Goal: Feedback & Contribution: Leave review/rating

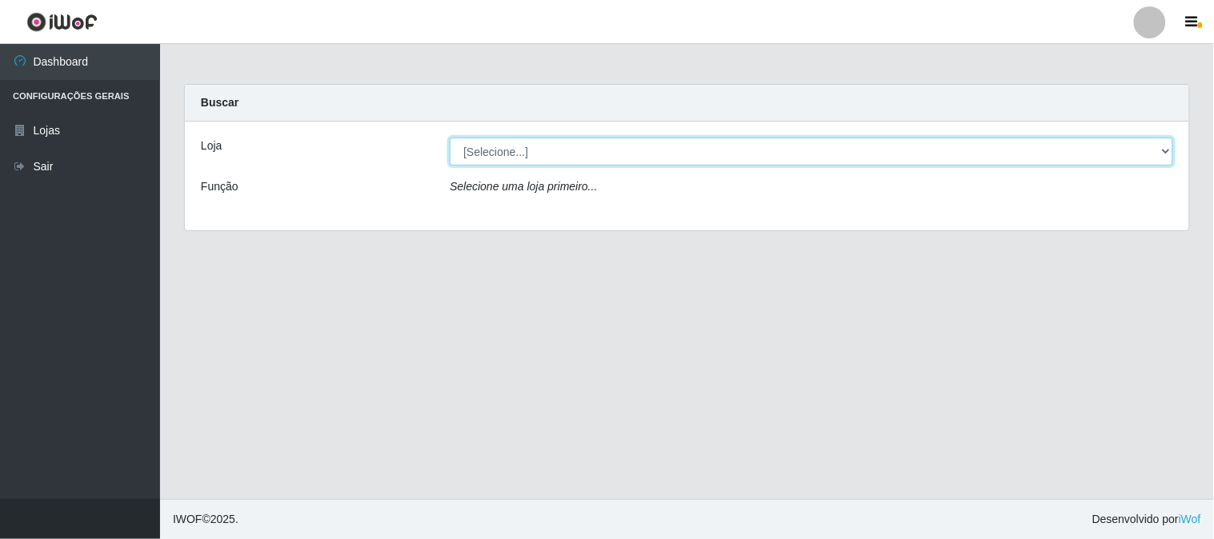
click at [503, 150] on select "[Selecione...] Casatudo BR" at bounding box center [812, 152] width 724 height 28
select select "197"
click at [450, 138] on select "[Selecione...] Casatudo BR" at bounding box center [812, 152] width 724 height 28
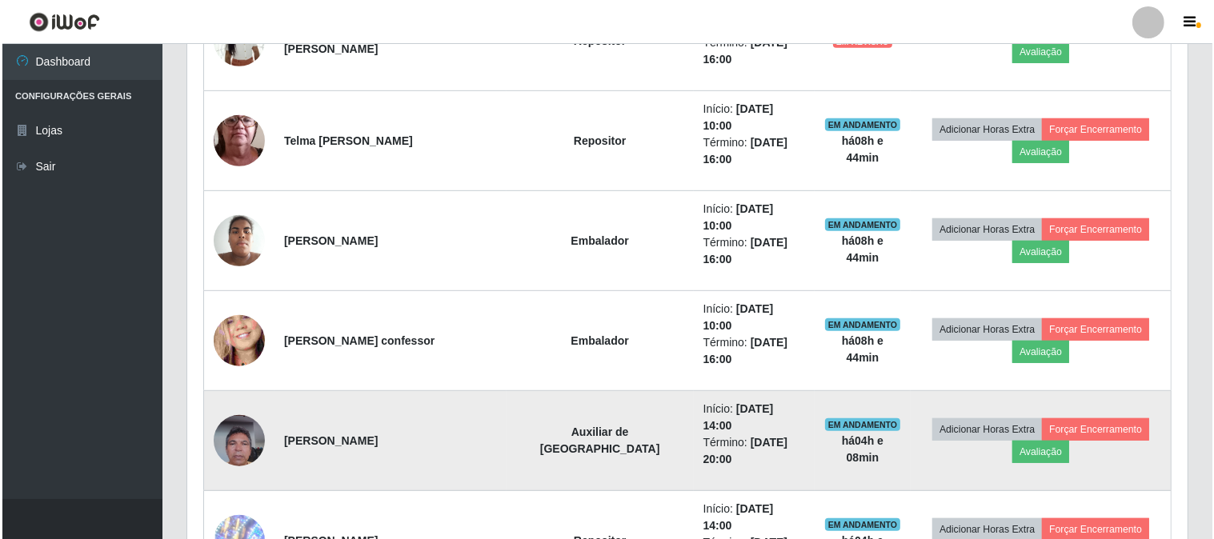
scroll to position [355, 0]
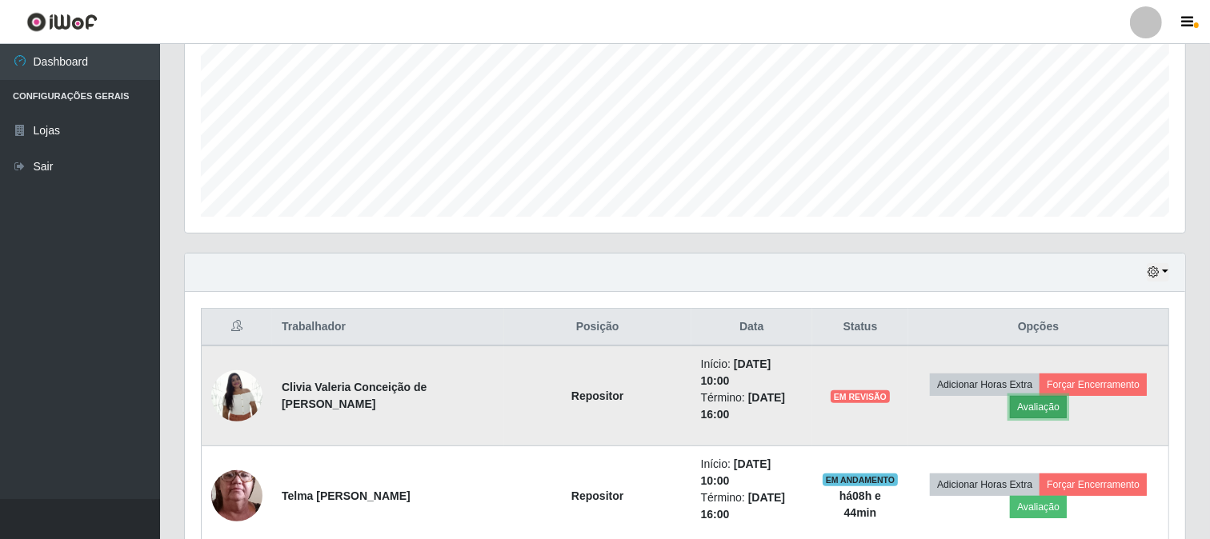
click at [1037, 400] on button "Avaliação" at bounding box center [1038, 407] width 57 height 22
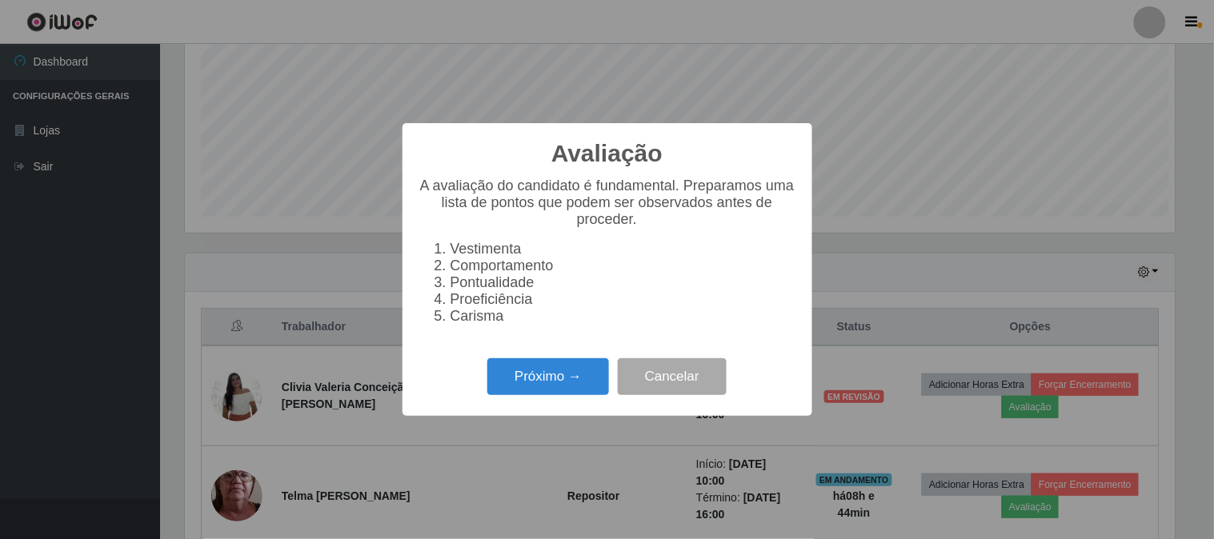
scroll to position [331, 990]
click at [534, 385] on button "Próximo →" at bounding box center [548, 378] width 122 height 38
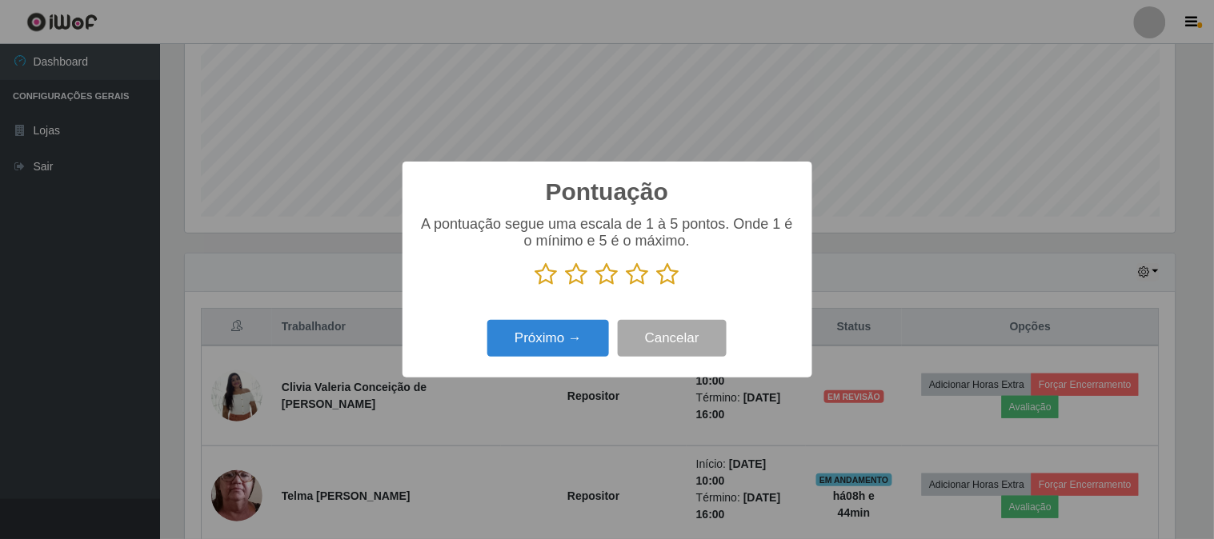
scroll to position [800077, 799419]
click at [664, 282] on icon at bounding box center [668, 275] width 22 height 24
click at [657, 287] on input "radio" at bounding box center [657, 287] width 0 height 0
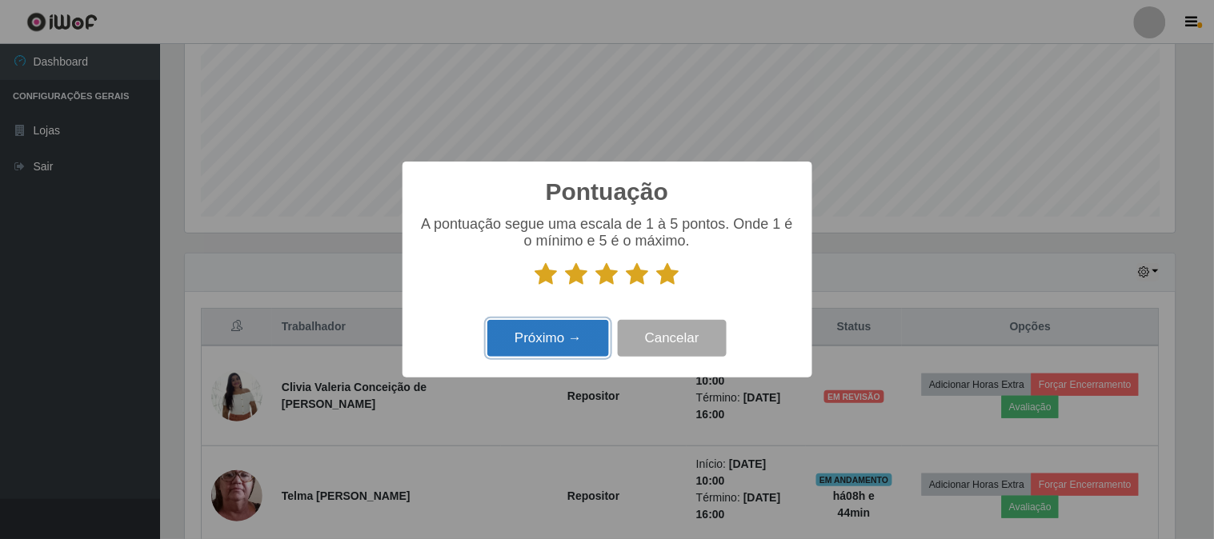
click at [569, 324] on button "Próximo →" at bounding box center [548, 339] width 122 height 38
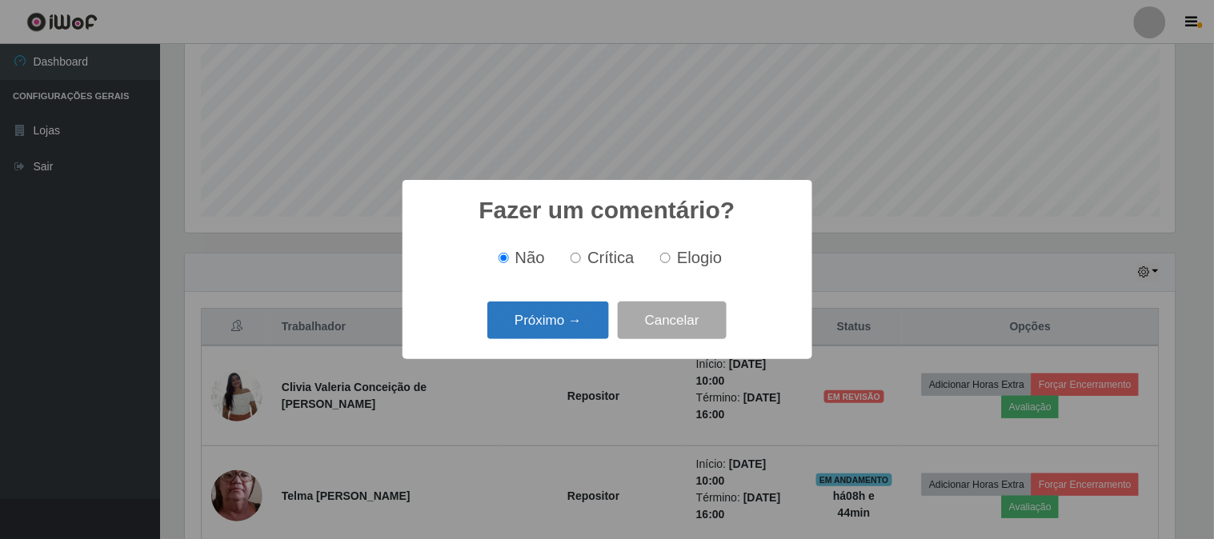
click at [546, 313] on button "Próximo →" at bounding box center [548, 321] width 122 height 38
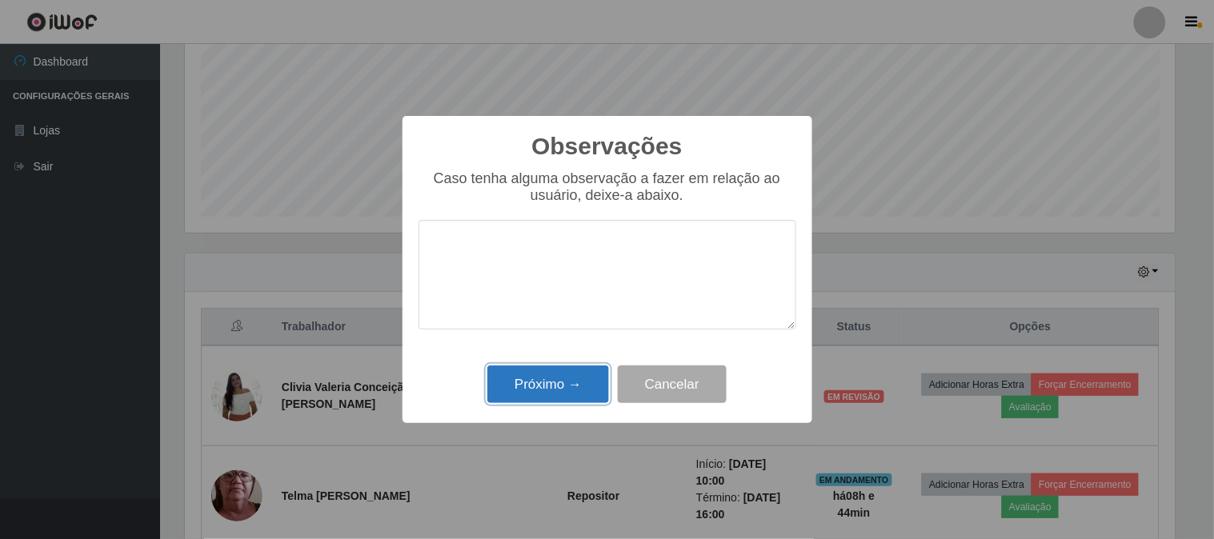
click at [577, 383] on button "Próximo →" at bounding box center [548, 385] width 122 height 38
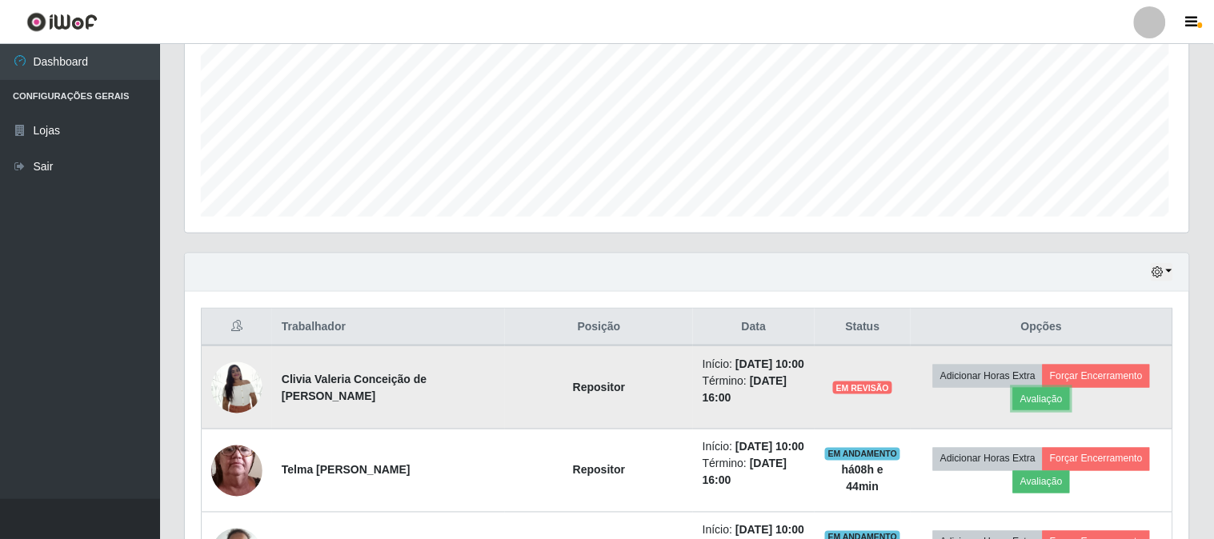
scroll to position [331, 1001]
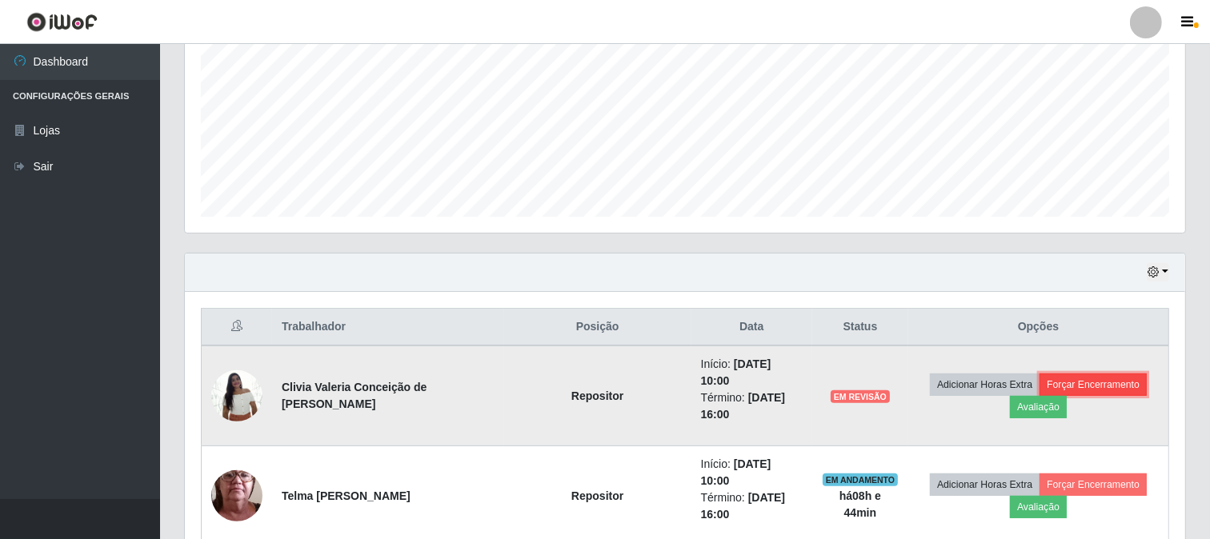
click at [1093, 376] on button "Forçar Encerramento" at bounding box center [1093, 385] width 107 height 22
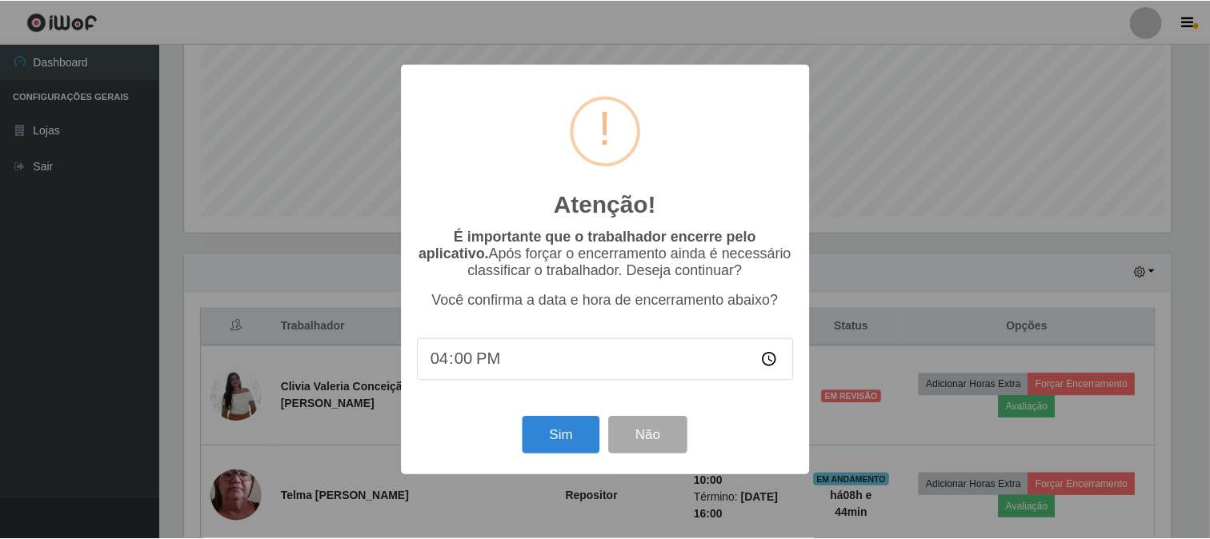
scroll to position [331, 990]
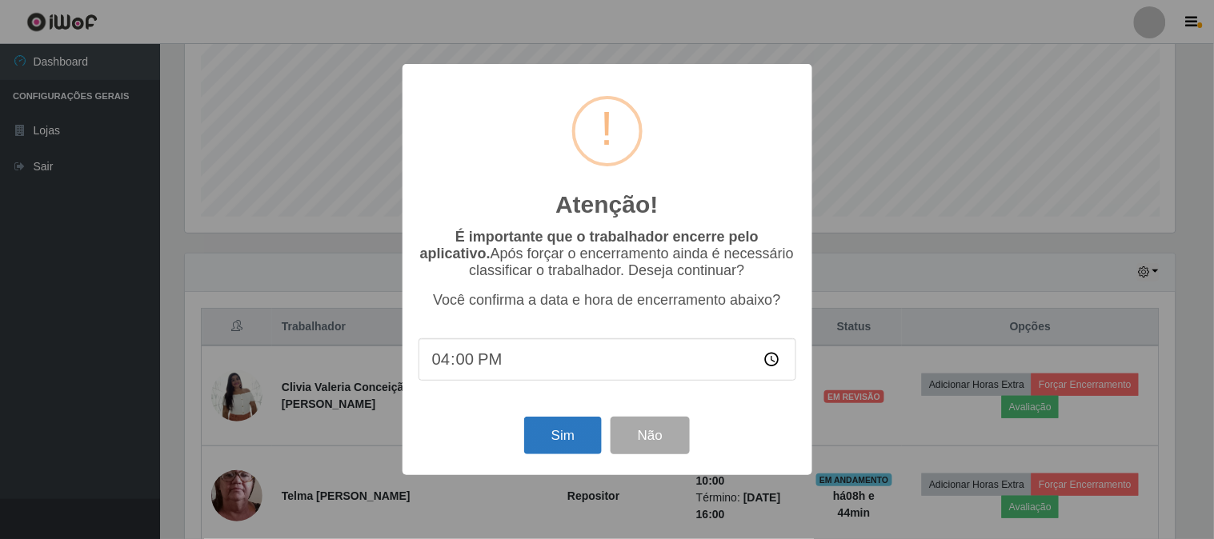
drag, startPoint x: 578, startPoint y: 419, endPoint x: 565, endPoint y: 433, distance: 18.7
click at [575, 427] on div "Sim Não" at bounding box center [608, 436] width 378 height 46
click at [565, 433] on button "Sim" at bounding box center [563, 436] width 78 height 38
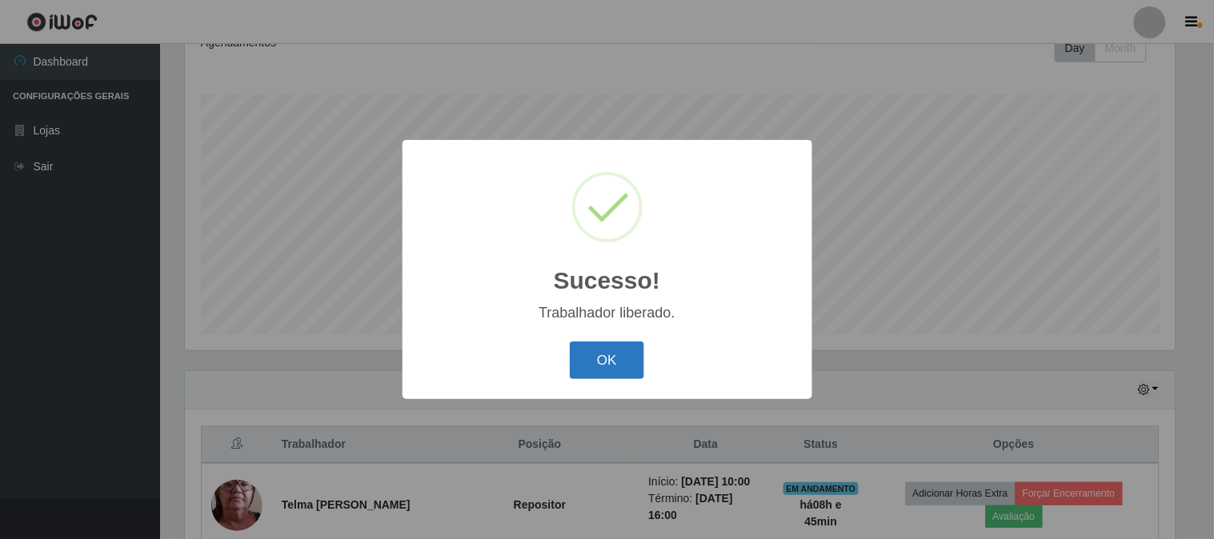
click at [616, 370] on button "OK" at bounding box center [607, 361] width 74 height 38
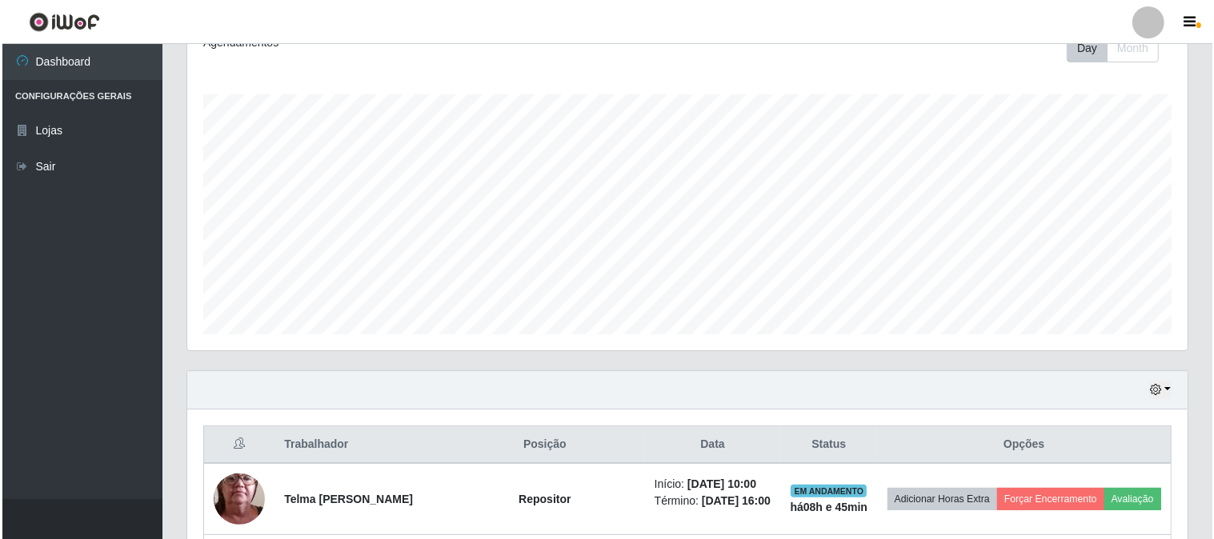
scroll to position [505, 0]
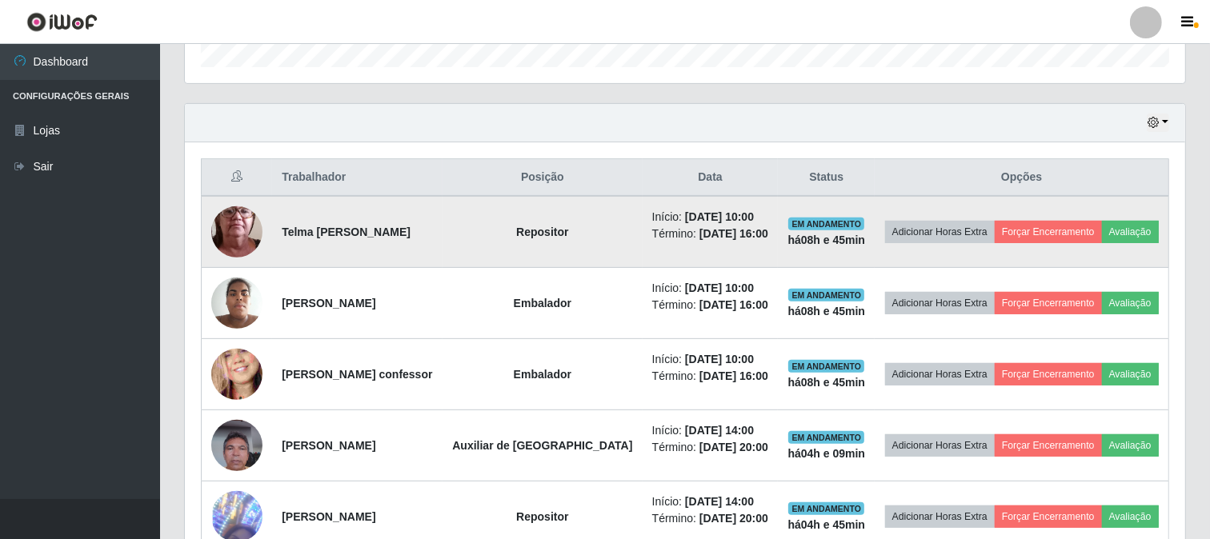
click at [252, 243] on img at bounding box center [236, 232] width 51 height 114
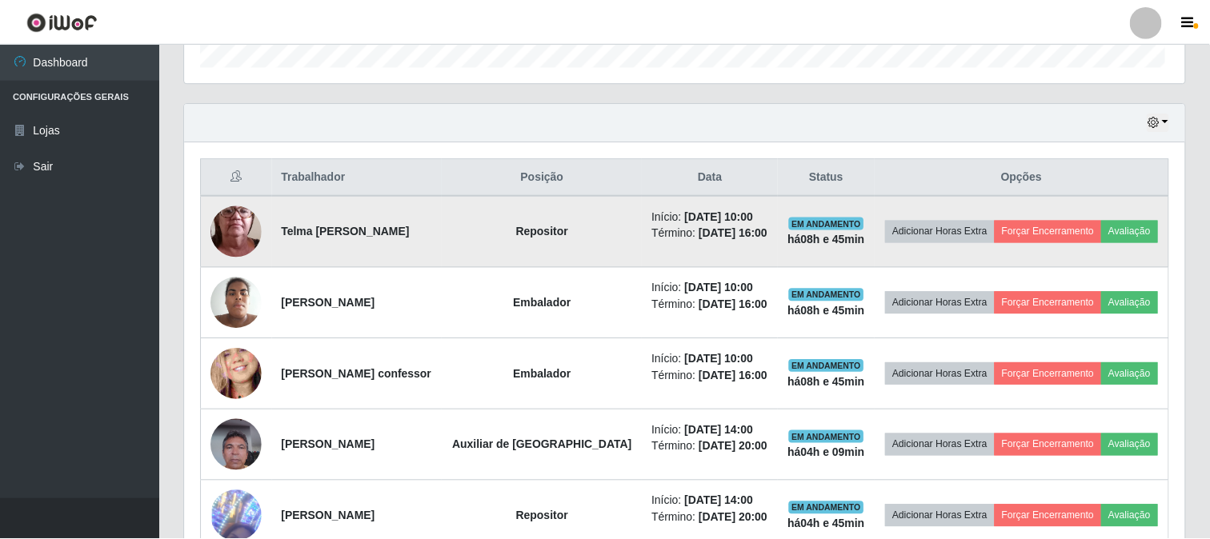
scroll to position [331, 990]
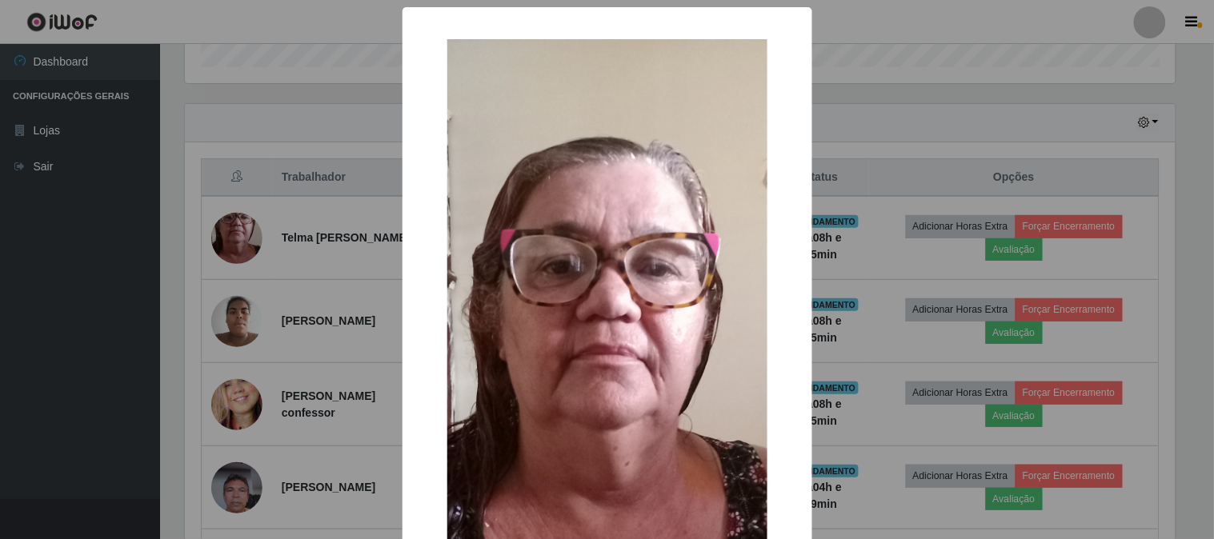
click at [882, 172] on div "× OK Cancel" at bounding box center [607, 269] width 1214 height 539
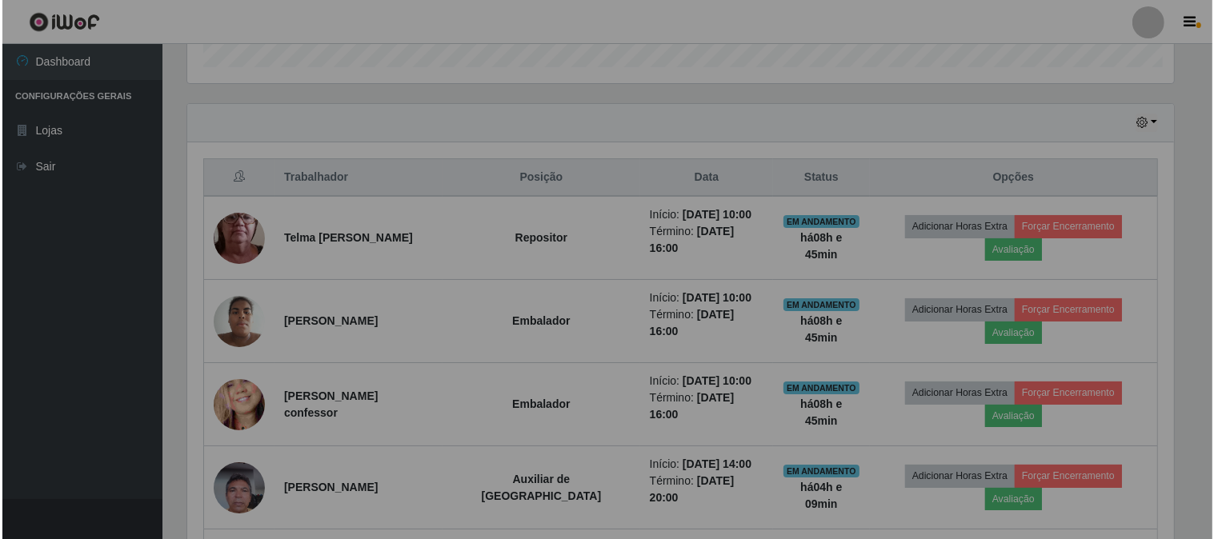
scroll to position [331, 1001]
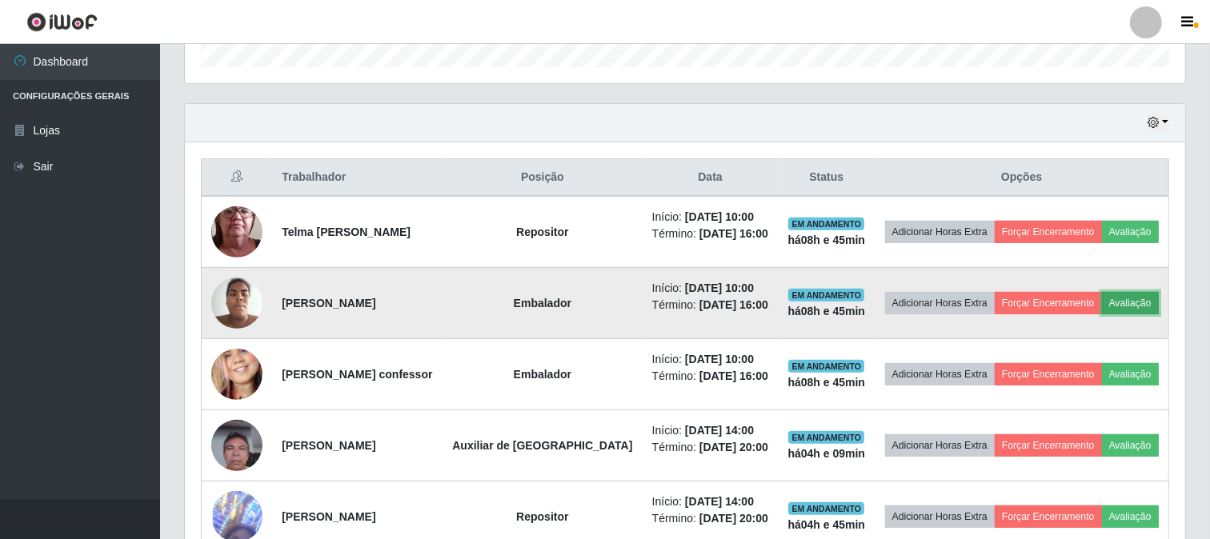
click at [1102, 315] on button "Avaliação" at bounding box center [1130, 303] width 57 height 22
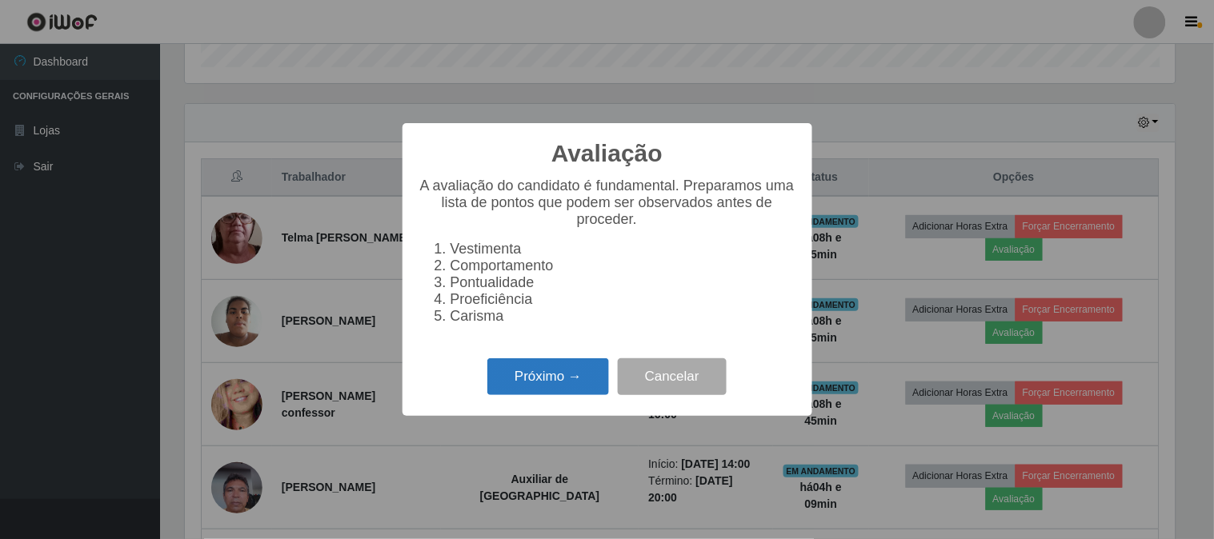
click at [517, 388] on button "Próximo →" at bounding box center [548, 378] width 122 height 38
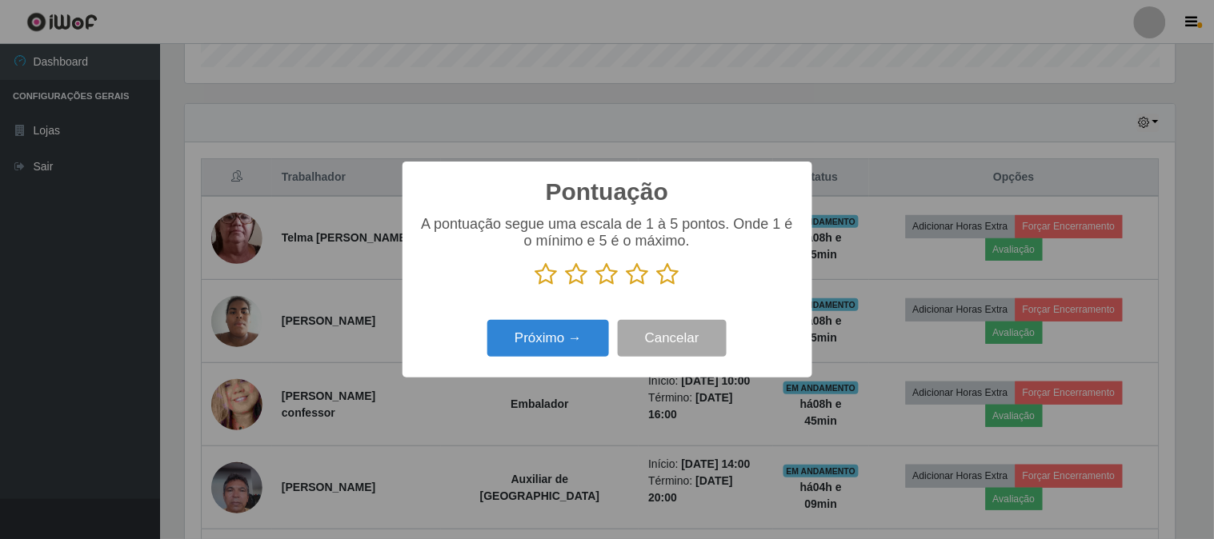
scroll to position [800077, 799419]
click at [666, 281] on icon at bounding box center [668, 275] width 22 height 24
click at [657, 287] on input "radio" at bounding box center [657, 287] width 0 height 0
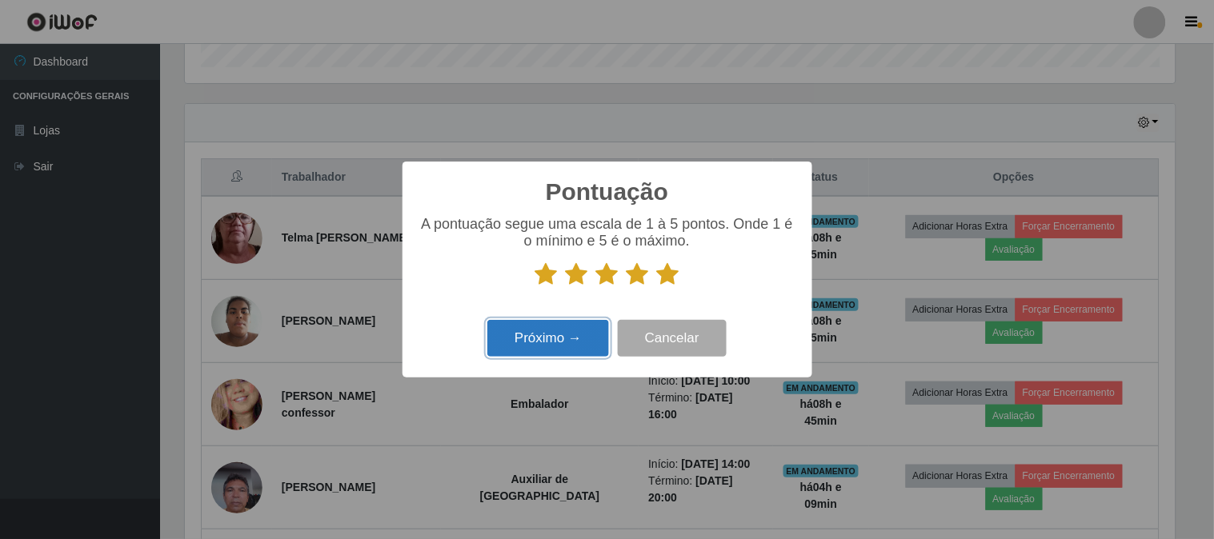
click at [581, 328] on button "Próximo →" at bounding box center [548, 339] width 122 height 38
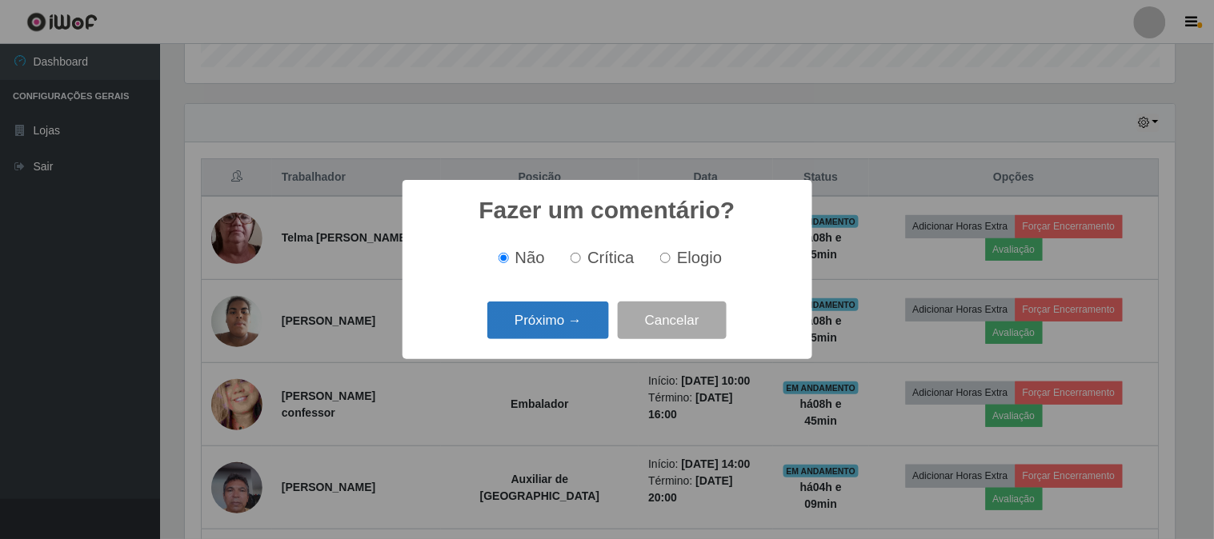
click at [579, 322] on button "Próximo →" at bounding box center [548, 321] width 122 height 38
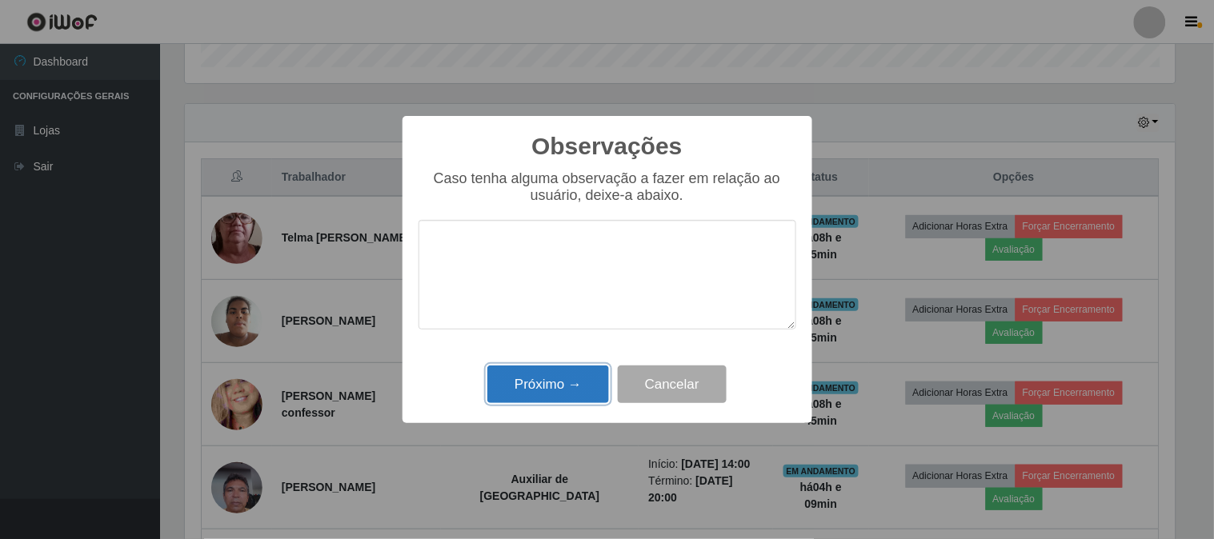
click at [506, 387] on button "Próximo →" at bounding box center [548, 385] width 122 height 38
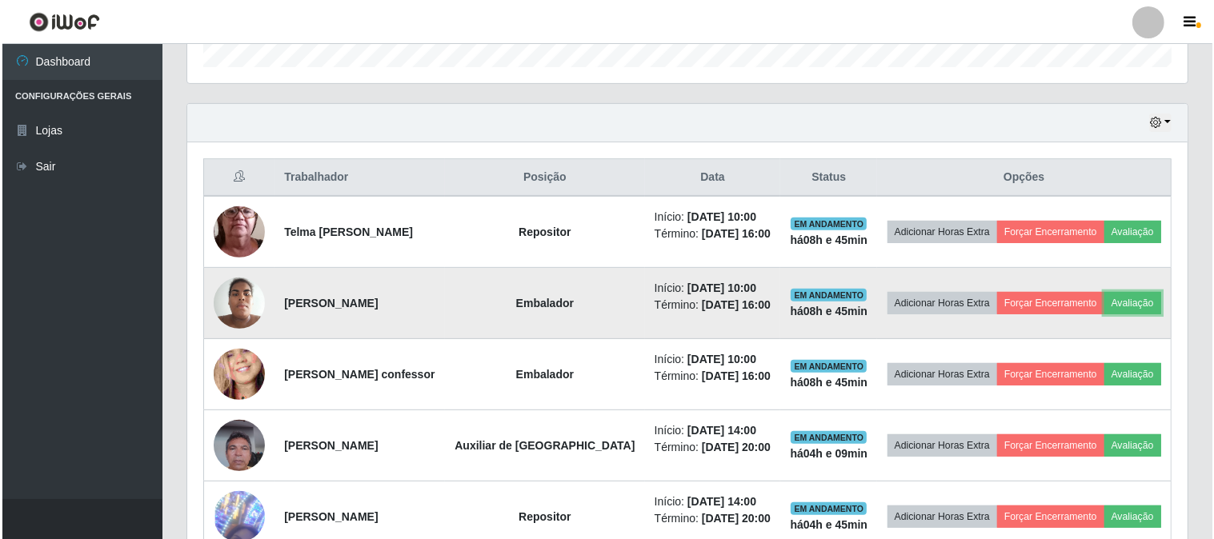
scroll to position [0, 0]
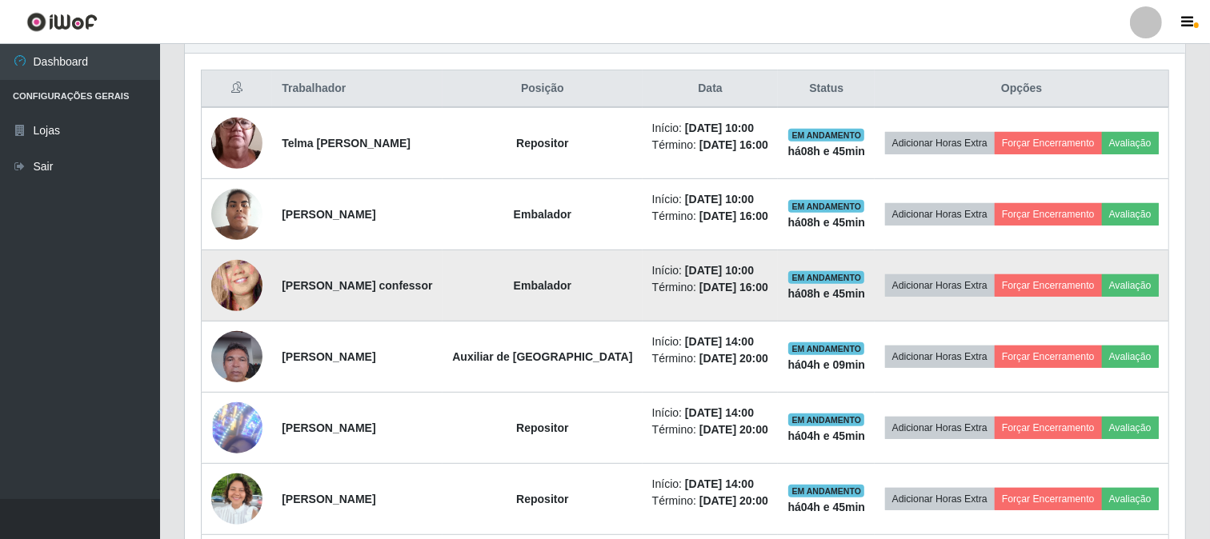
click at [248, 320] on img at bounding box center [236, 286] width 51 height 111
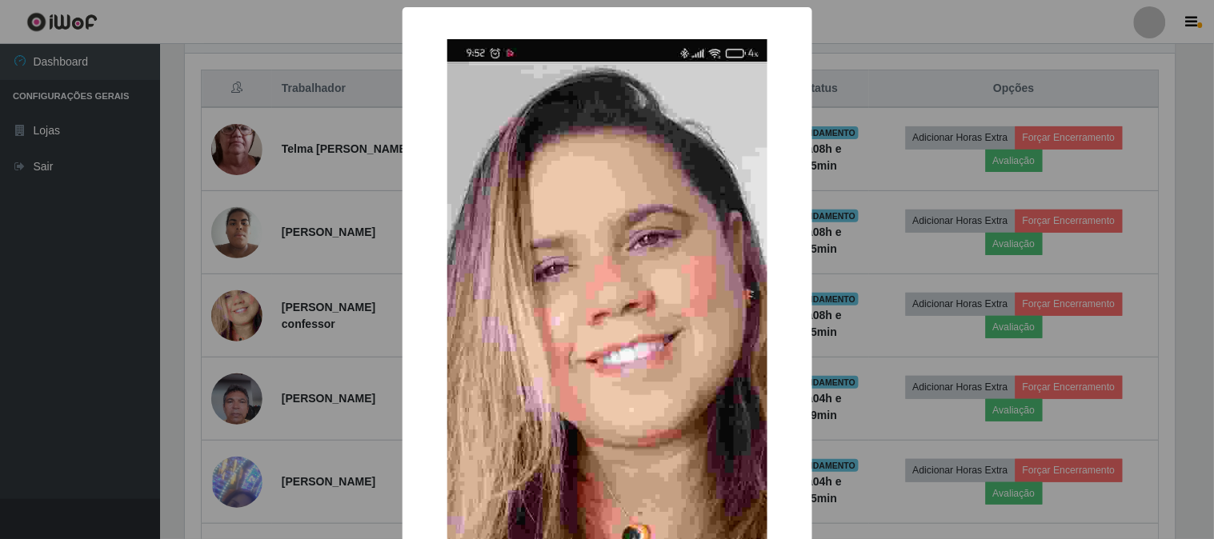
click at [868, 174] on div "× OK Cancel" at bounding box center [607, 269] width 1214 height 539
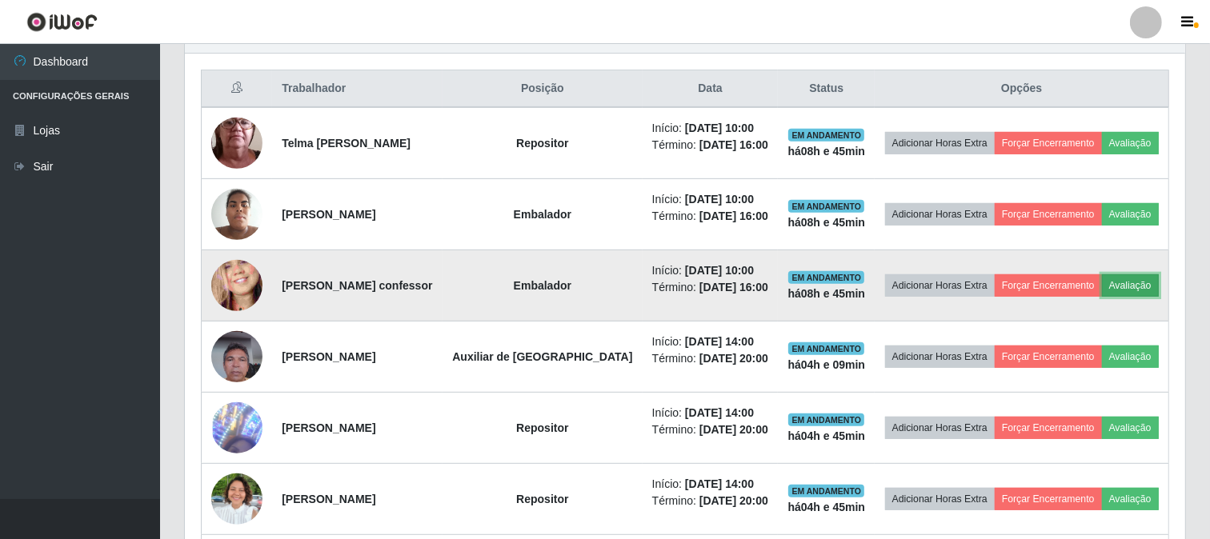
click at [1102, 297] on button "Avaliação" at bounding box center [1130, 286] width 57 height 22
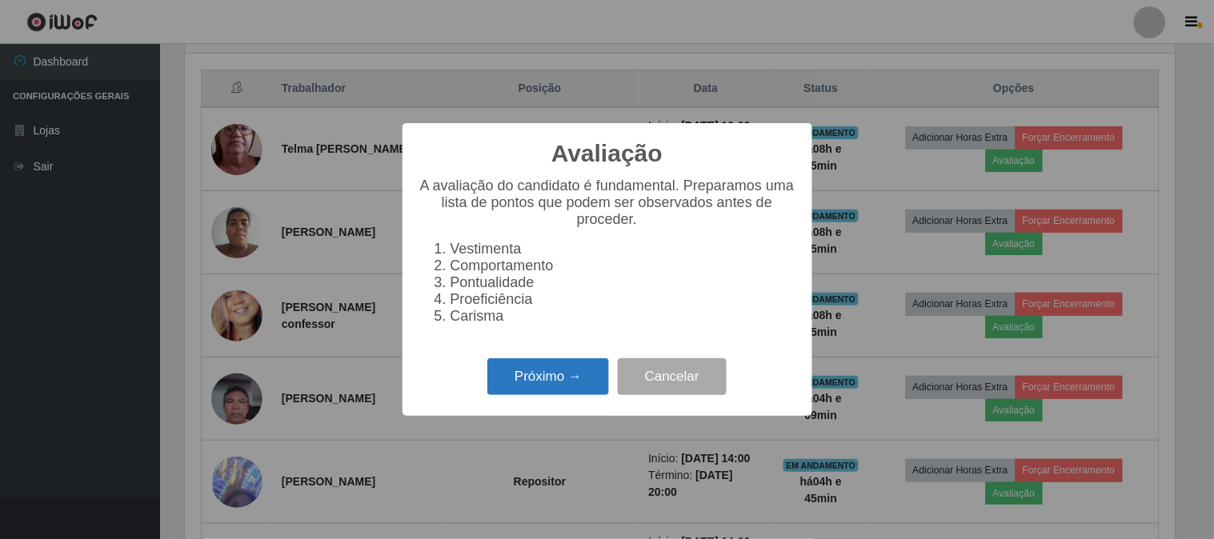
click at [531, 390] on button "Próximo →" at bounding box center [548, 378] width 122 height 38
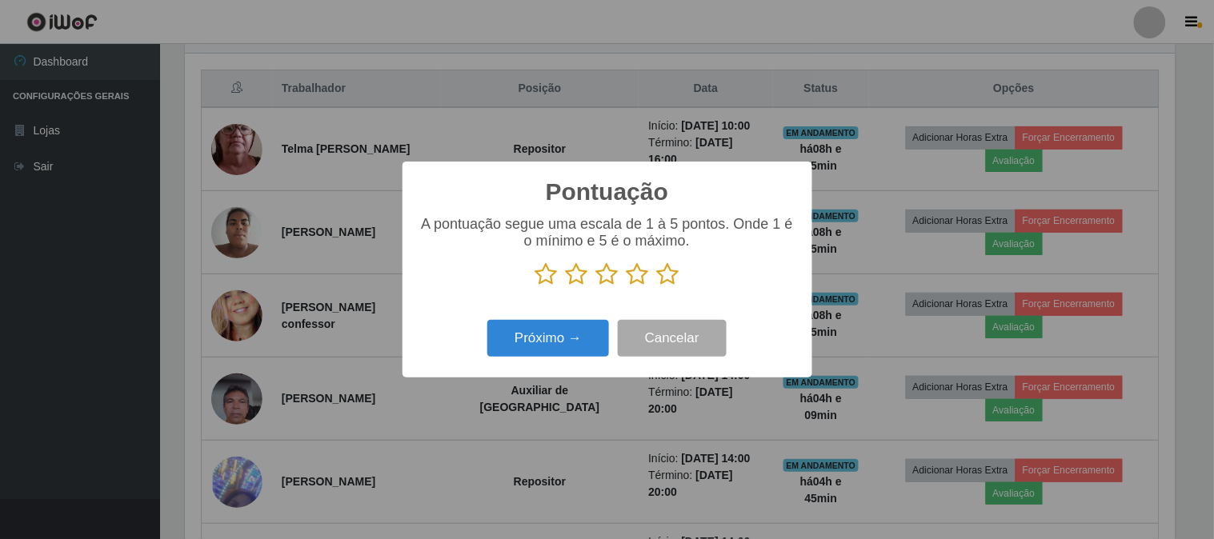
click at [661, 280] on icon at bounding box center [668, 275] width 22 height 24
click at [657, 287] on input "radio" at bounding box center [657, 287] width 0 height 0
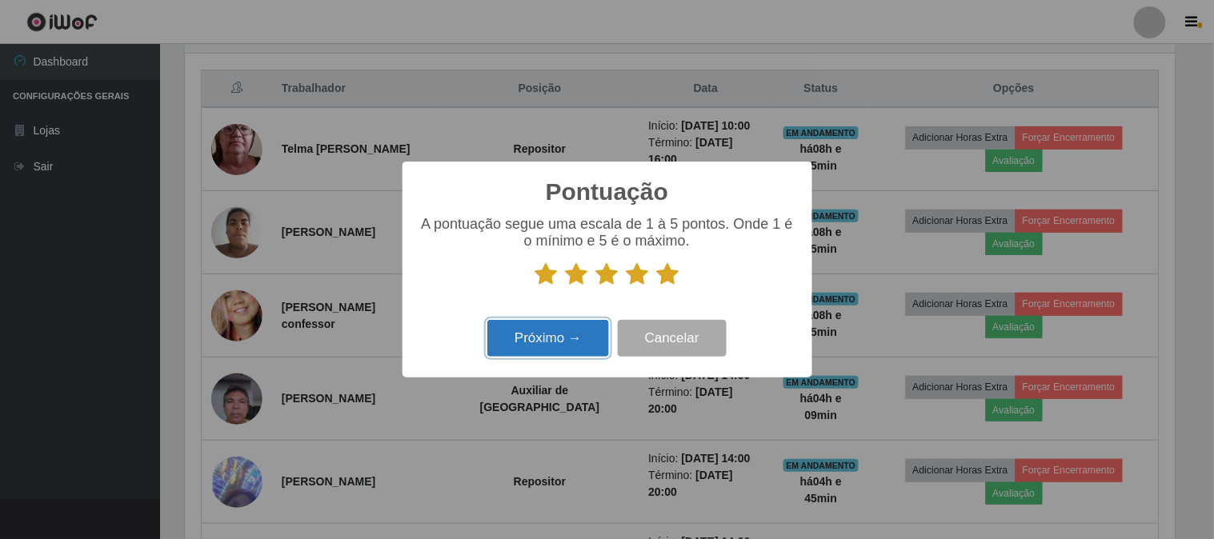
click at [562, 339] on button "Próximo →" at bounding box center [548, 339] width 122 height 38
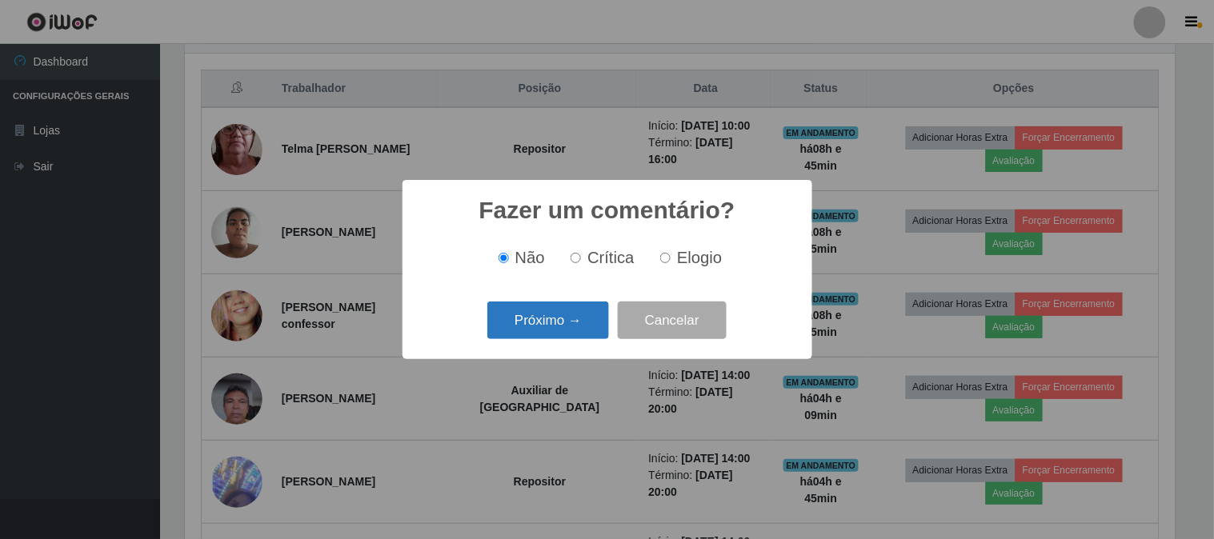
click at [588, 304] on button "Próximo →" at bounding box center [548, 321] width 122 height 38
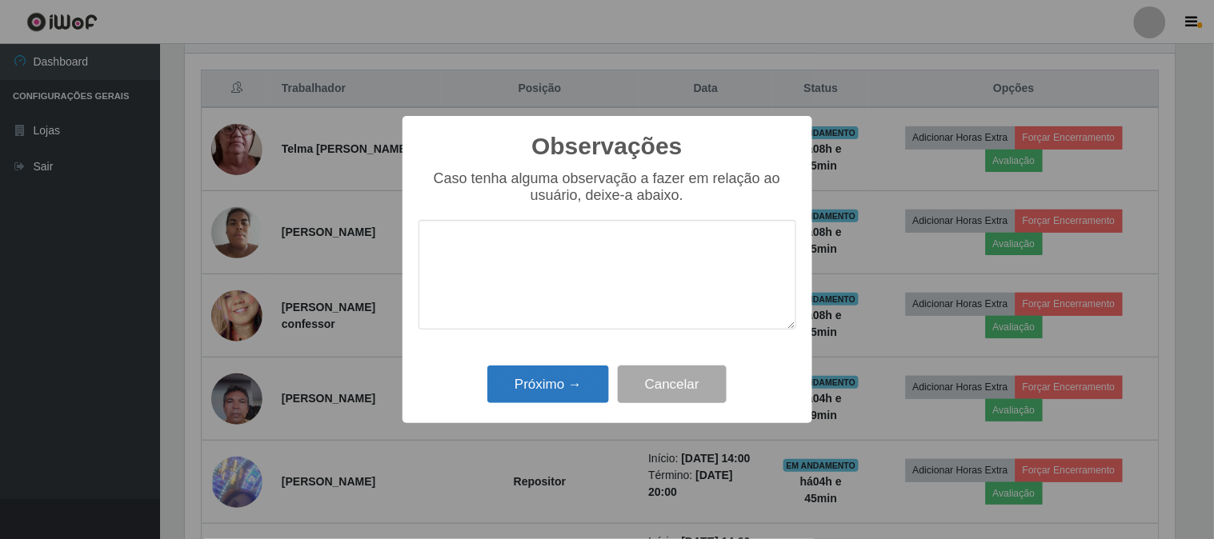
type textarea "ó"
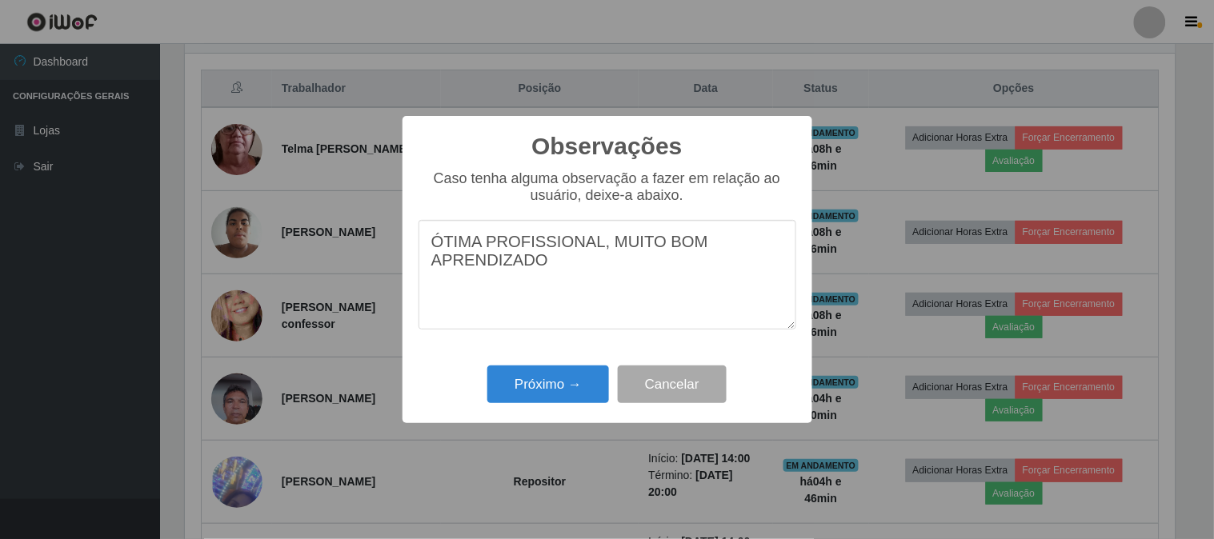
click at [542, 273] on textarea "ÓTIMA PROFISSIONAL, MUITO BOM APRENDIZADO" at bounding box center [608, 275] width 378 height 110
type textarea "ÓTIMA PROFISSIONAL, MUITO BOM APRENDIZADO."
click at [500, 379] on button "Próximo →" at bounding box center [548, 385] width 122 height 38
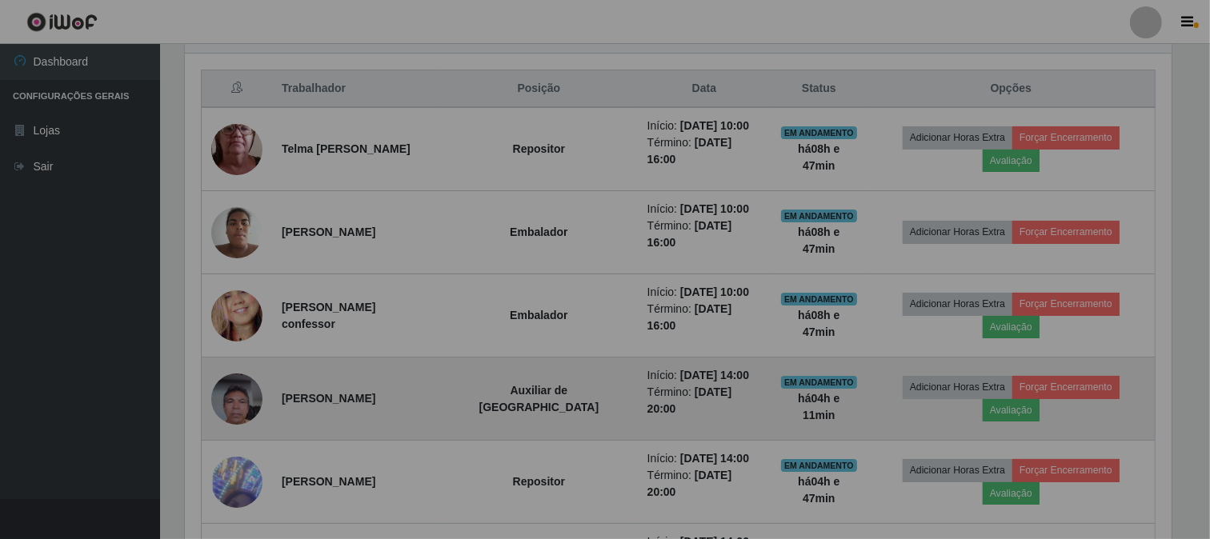
scroll to position [331, 1001]
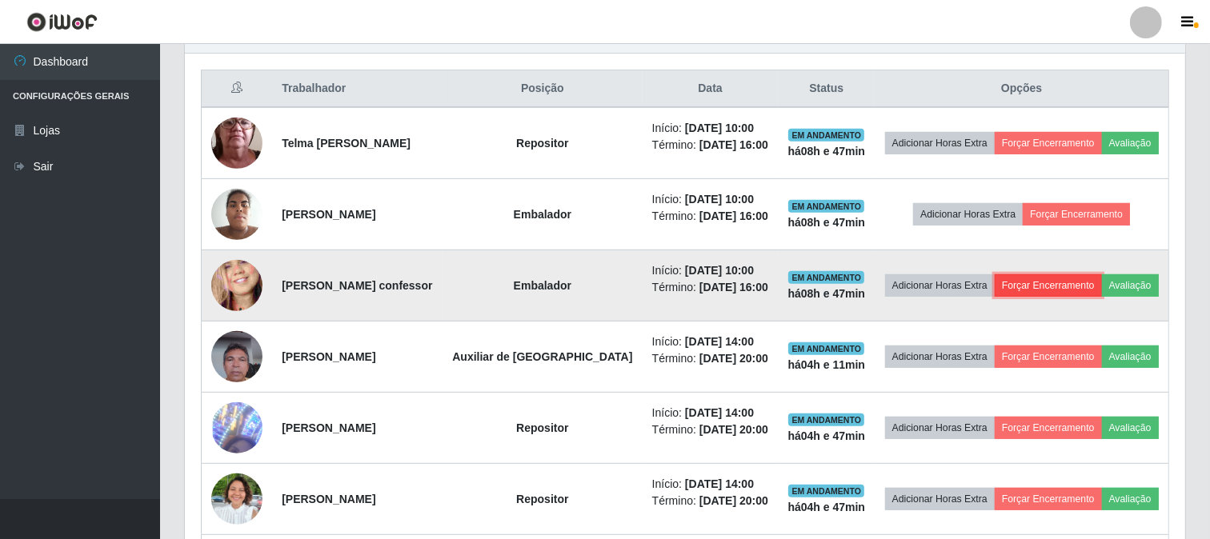
click at [1084, 297] on button "Forçar Encerramento" at bounding box center [1048, 286] width 107 height 22
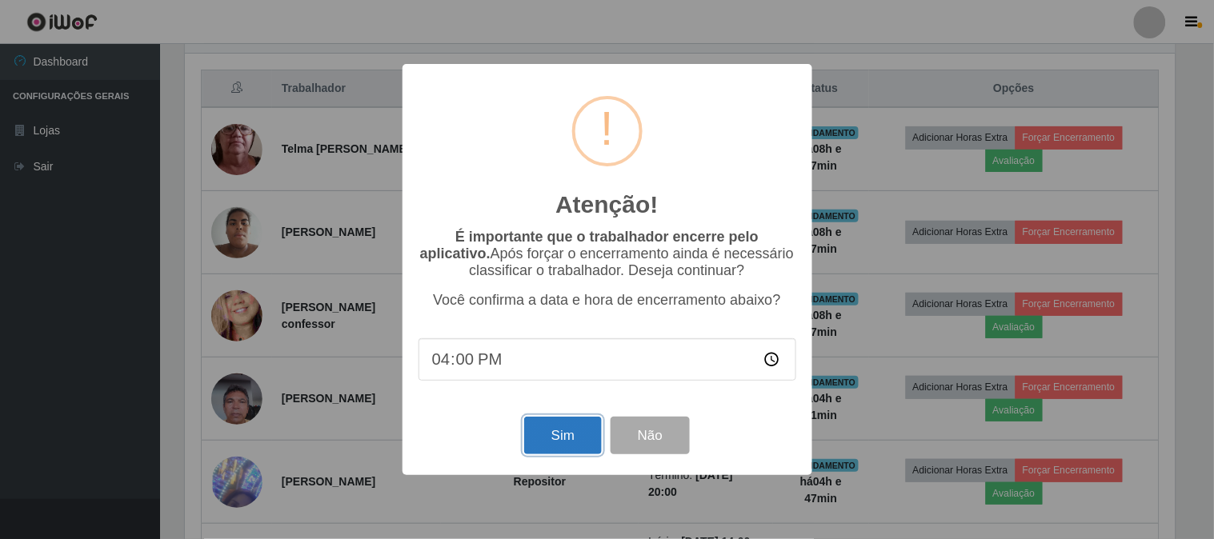
click at [543, 446] on button "Sim" at bounding box center [563, 436] width 78 height 38
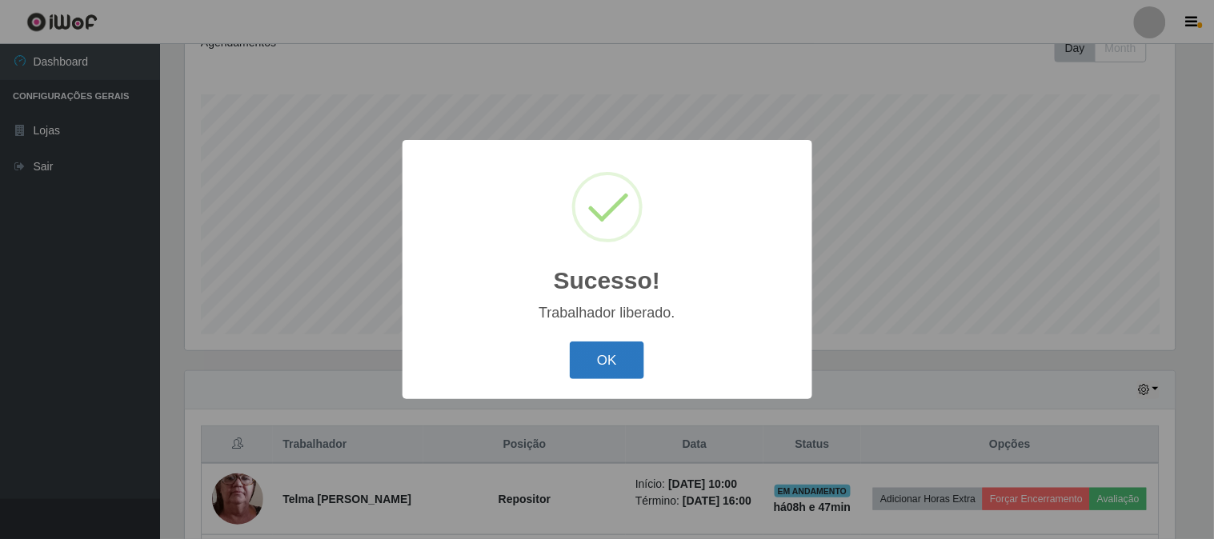
click at [617, 356] on button "OK" at bounding box center [607, 361] width 74 height 38
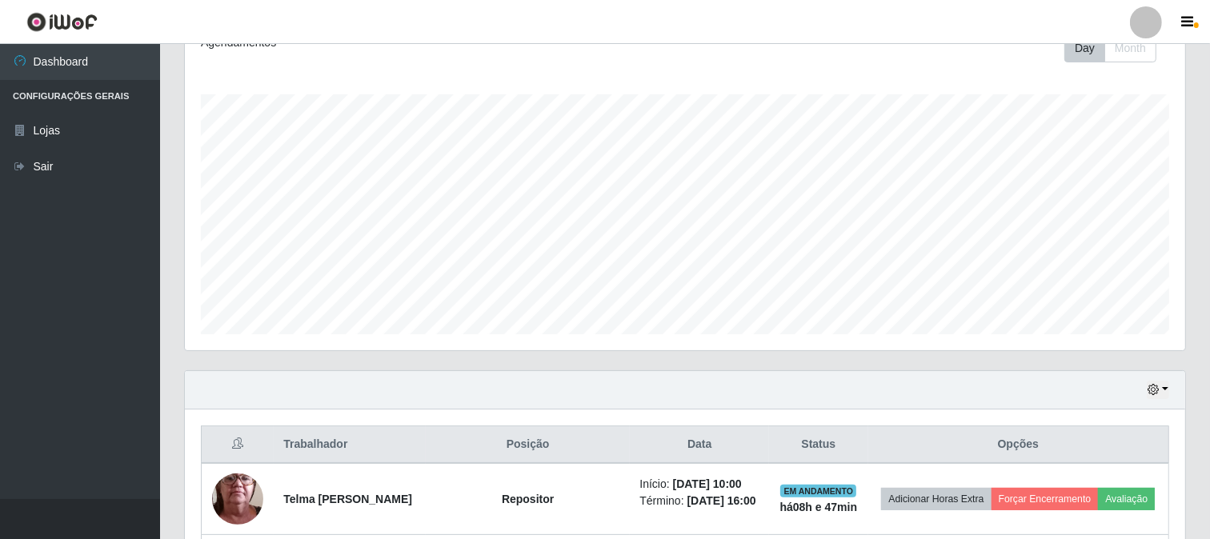
scroll to position [594, 0]
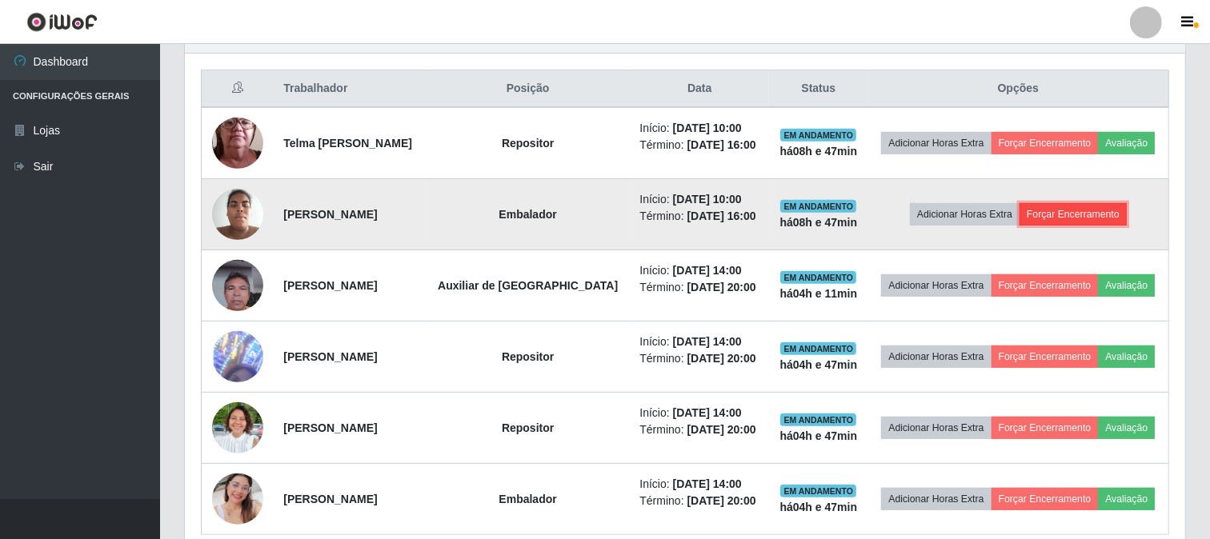
click at [1092, 215] on button "Forçar Encerramento" at bounding box center [1073, 214] width 107 height 22
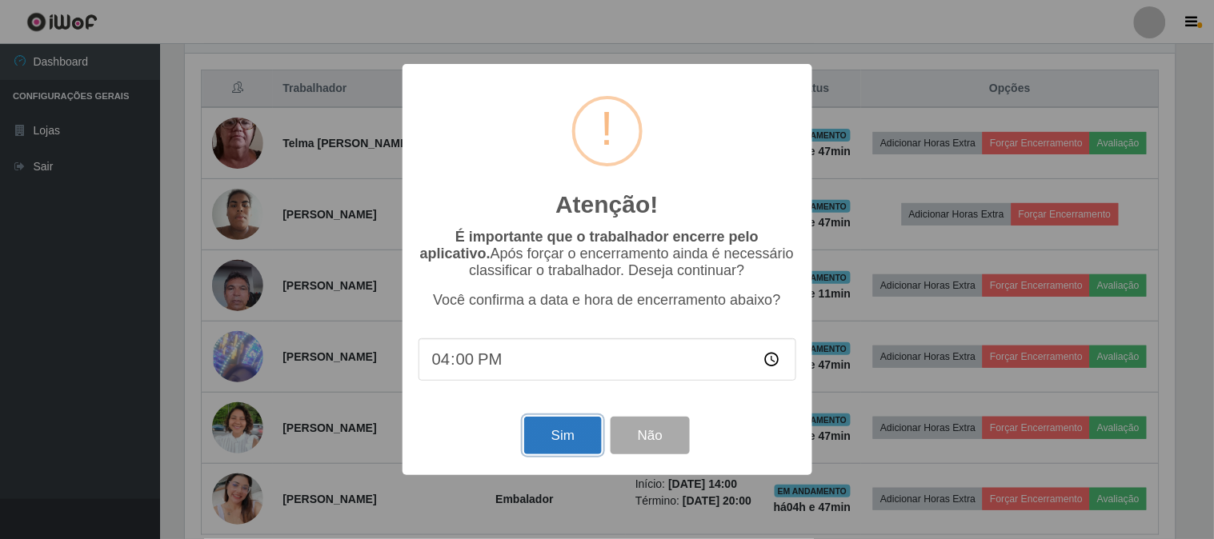
click at [569, 435] on button "Sim" at bounding box center [563, 436] width 78 height 38
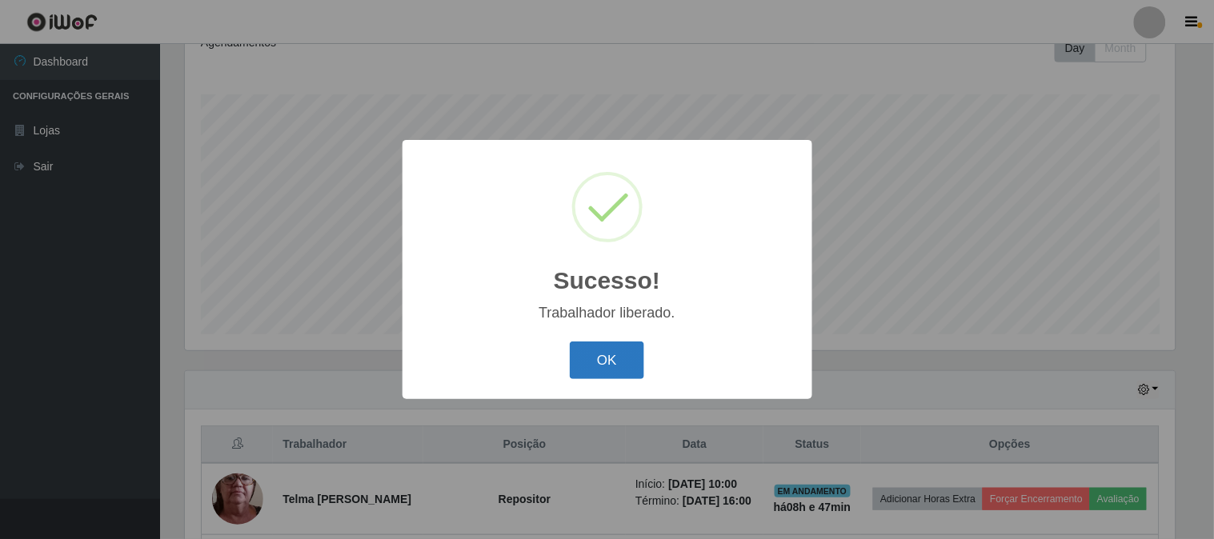
click at [600, 366] on button "OK" at bounding box center [607, 361] width 74 height 38
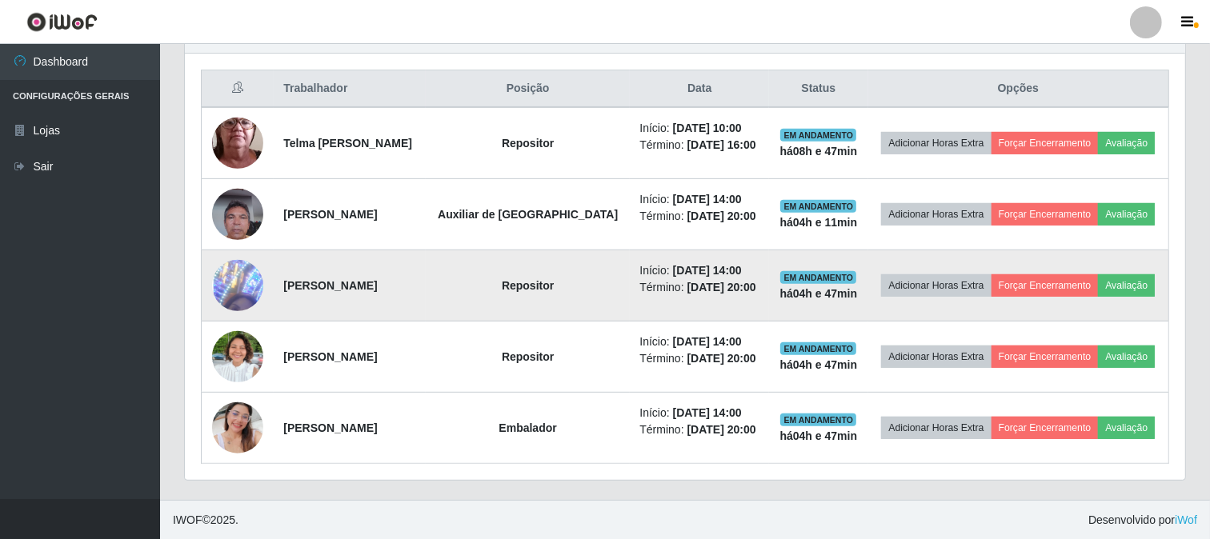
scroll to position [595, 0]
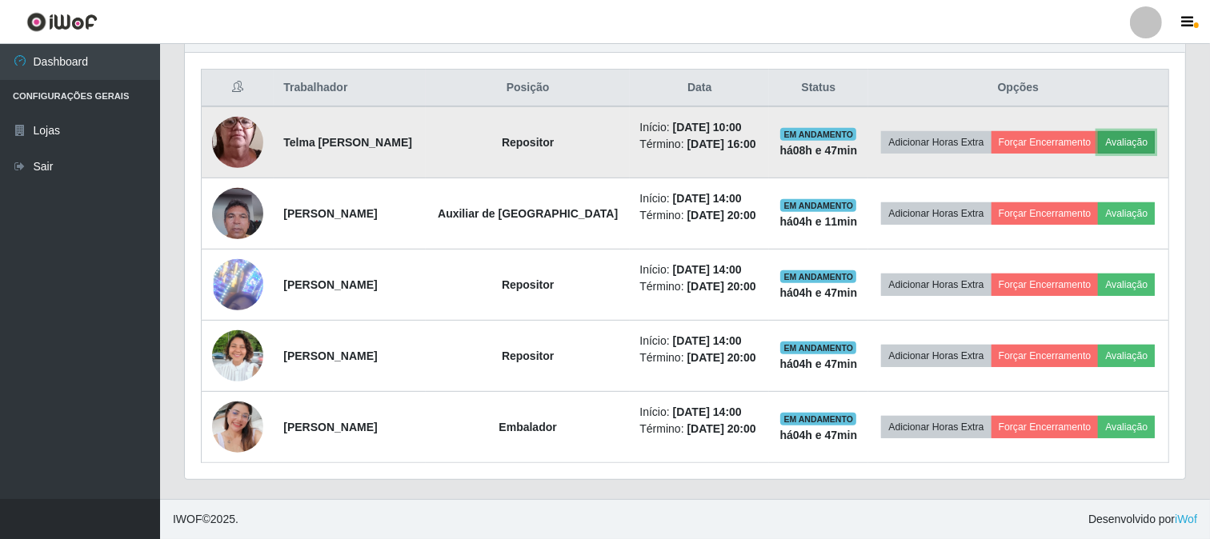
click at [1114, 138] on button "Avaliação" at bounding box center [1126, 142] width 57 height 22
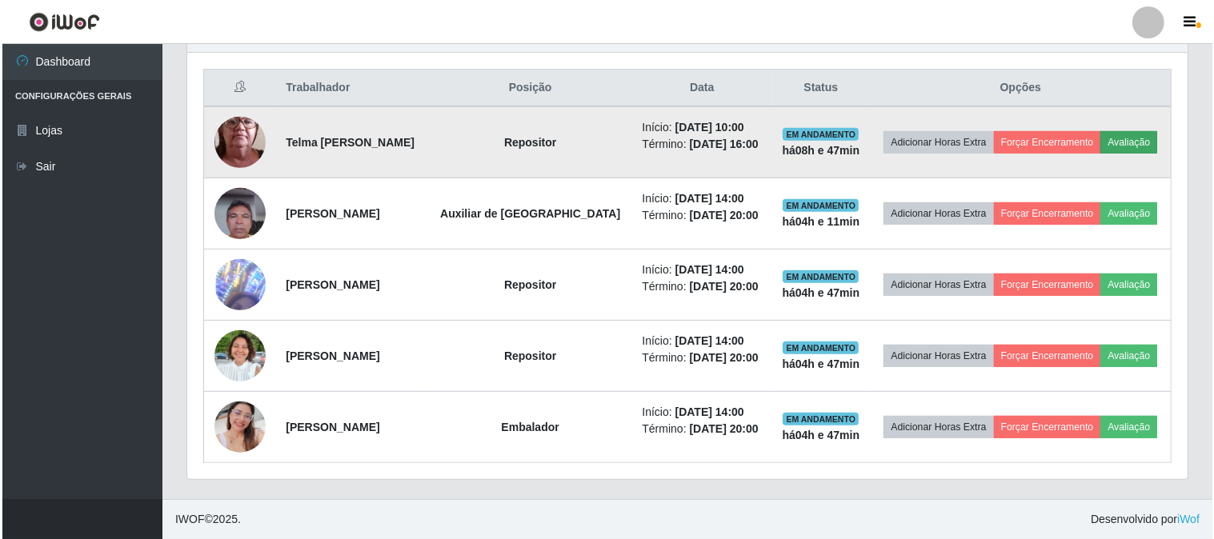
scroll to position [331, 990]
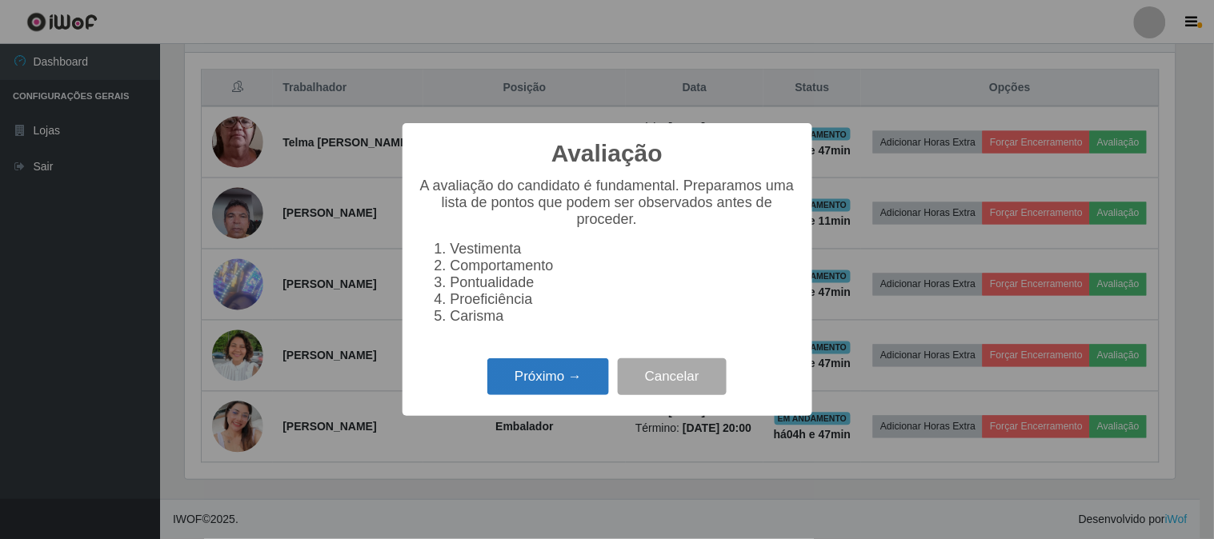
click at [565, 388] on button "Próximo →" at bounding box center [548, 378] width 122 height 38
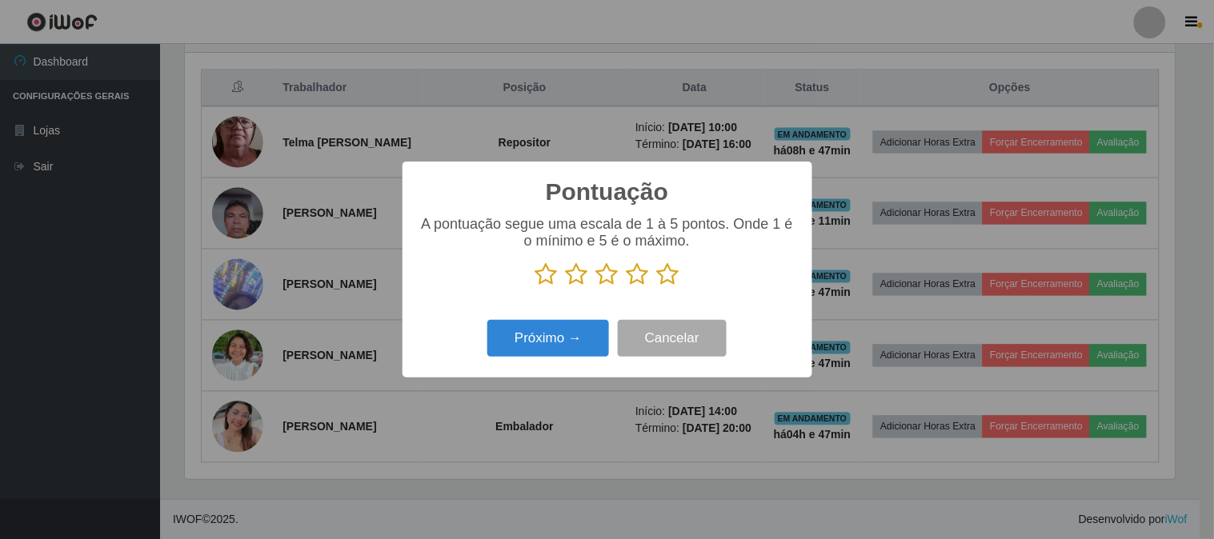
click at [607, 284] on icon at bounding box center [607, 275] width 22 height 24
click at [596, 287] on input "radio" at bounding box center [596, 287] width 0 height 0
click at [552, 344] on button "Próximo →" at bounding box center [548, 339] width 122 height 38
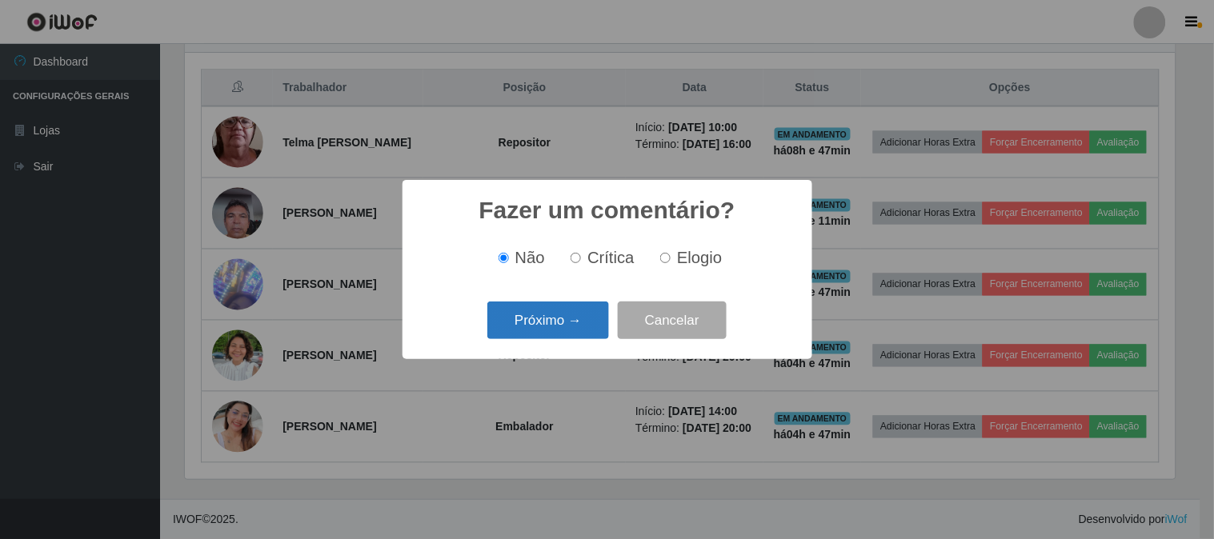
click at [571, 314] on button "Próximo →" at bounding box center [548, 321] width 122 height 38
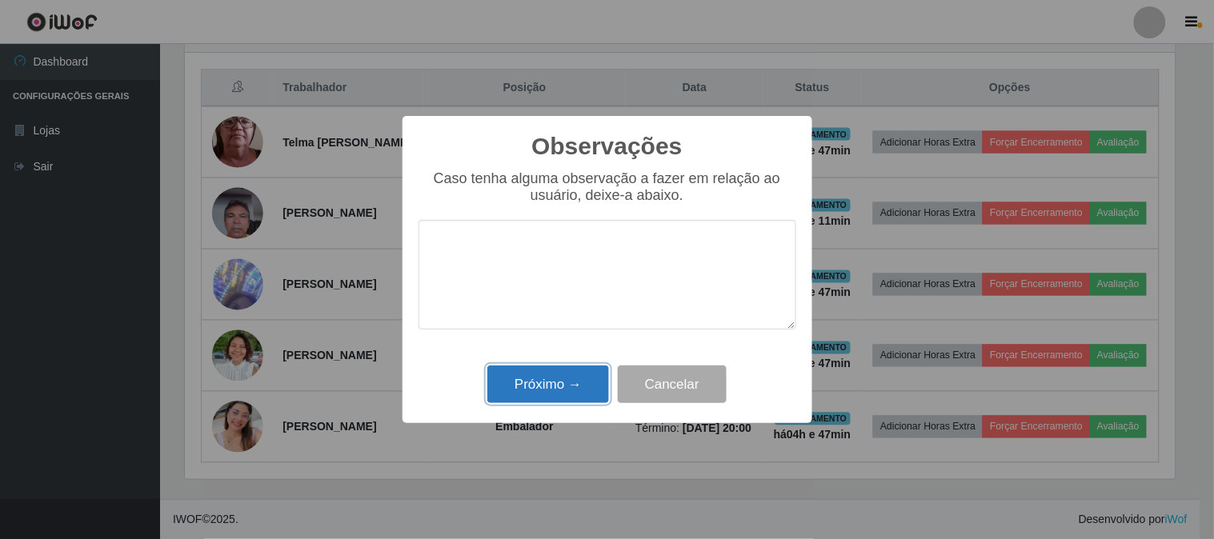
click at [558, 374] on button "Próximo →" at bounding box center [548, 385] width 122 height 38
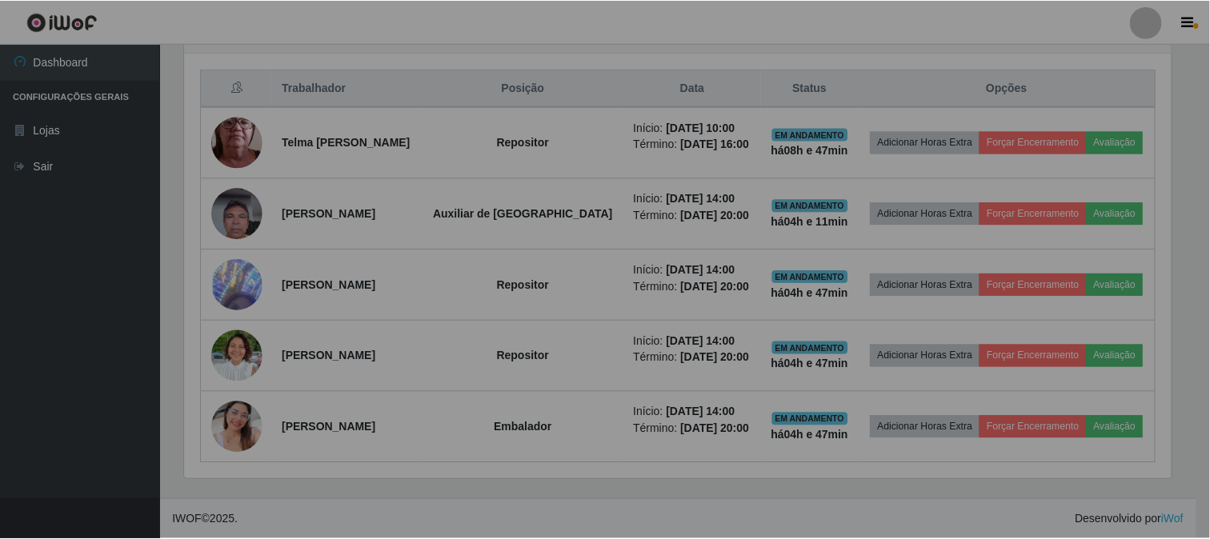
scroll to position [331, 1001]
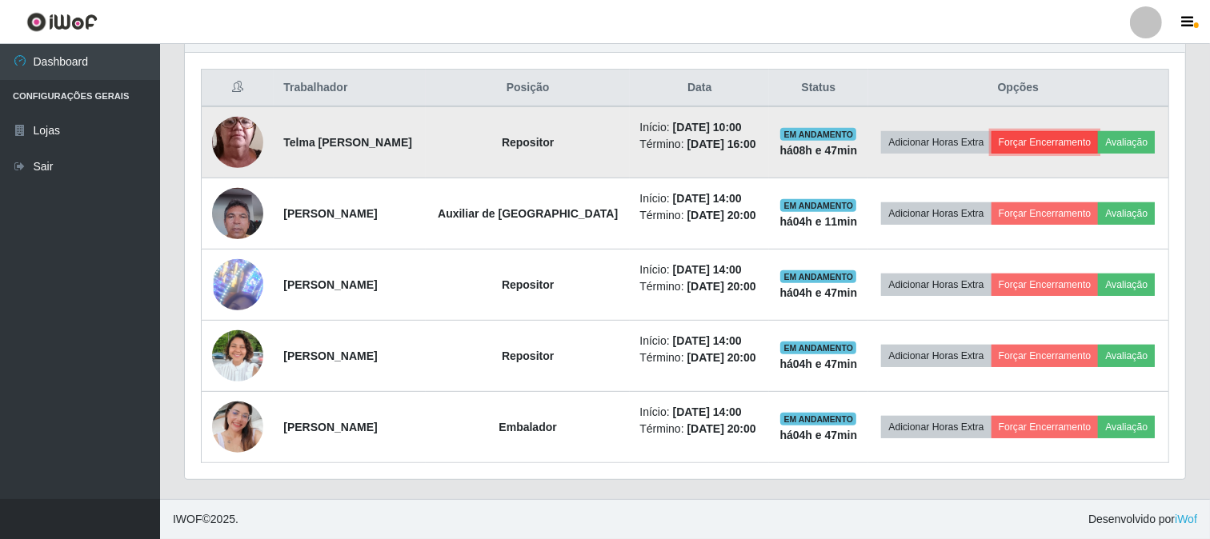
click at [1037, 147] on button "Forçar Encerramento" at bounding box center [1045, 142] width 107 height 22
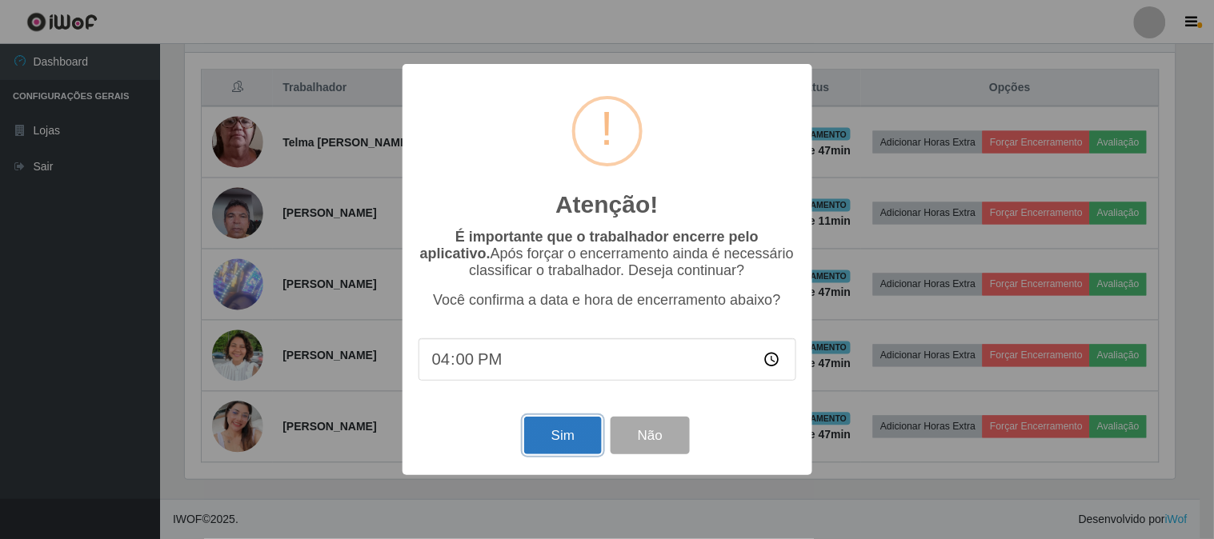
click at [569, 441] on button "Sim" at bounding box center [563, 436] width 78 height 38
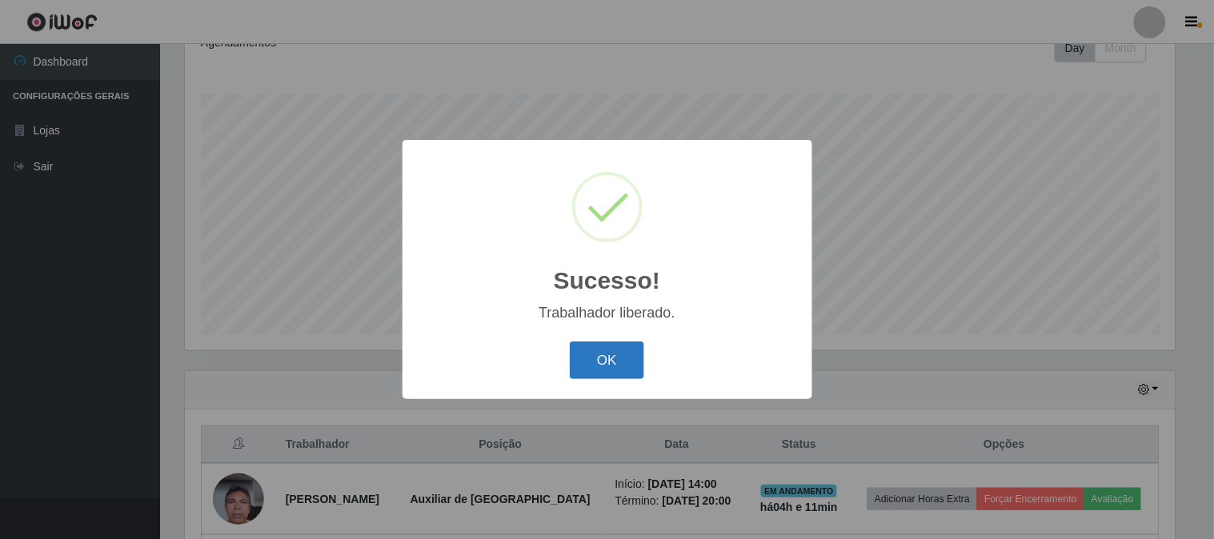
click at [607, 363] on button "OK" at bounding box center [607, 361] width 74 height 38
